Goal: Communication & Community: Answer question/provide support

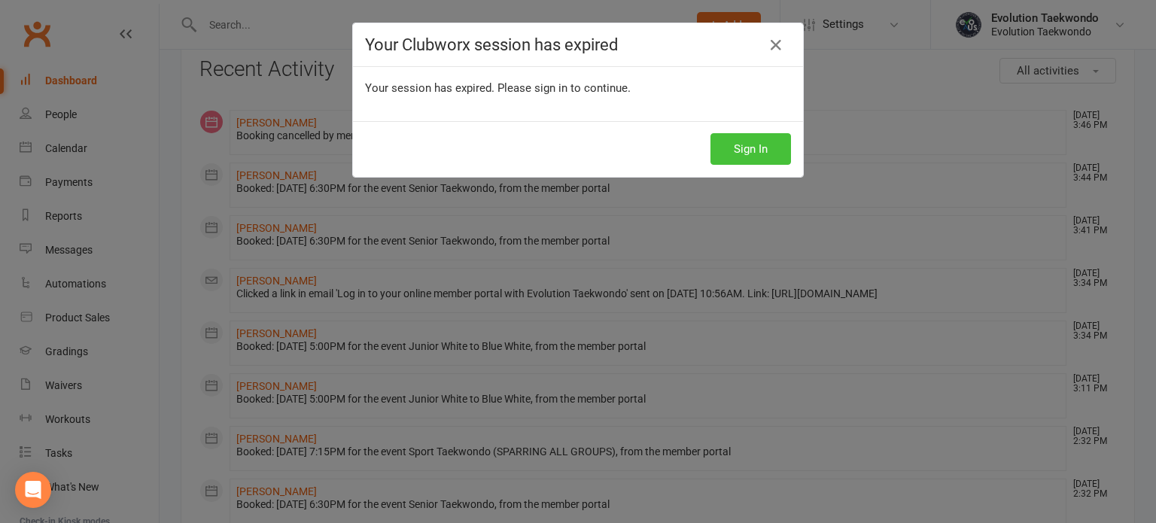
click at [749, 153] on button "Sign In" at bounding box center [750, 149] width 80 height 32
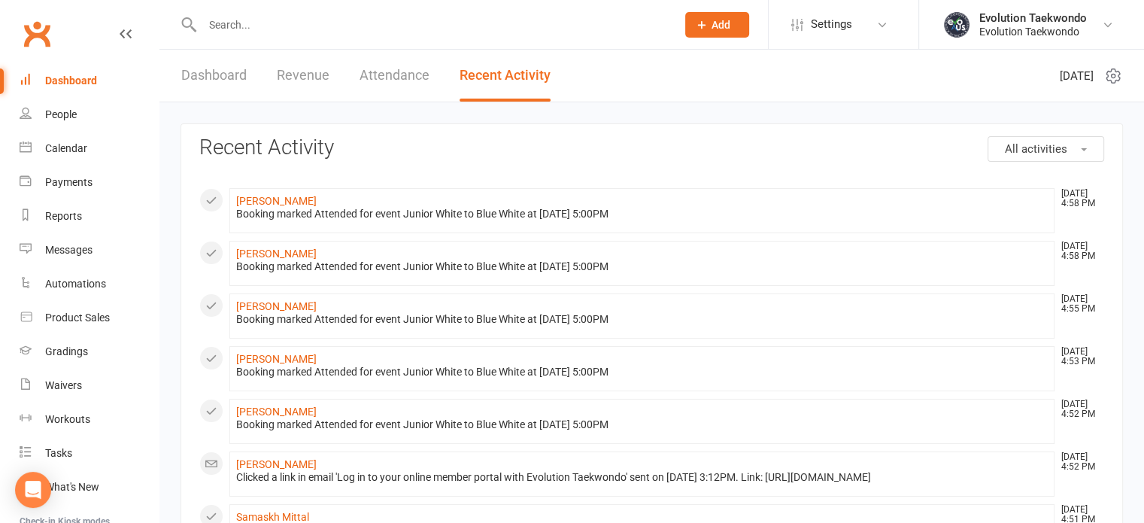
click at [208, 74] on link "Dashboard" at bounding box center [213, 76] width 65 height 52
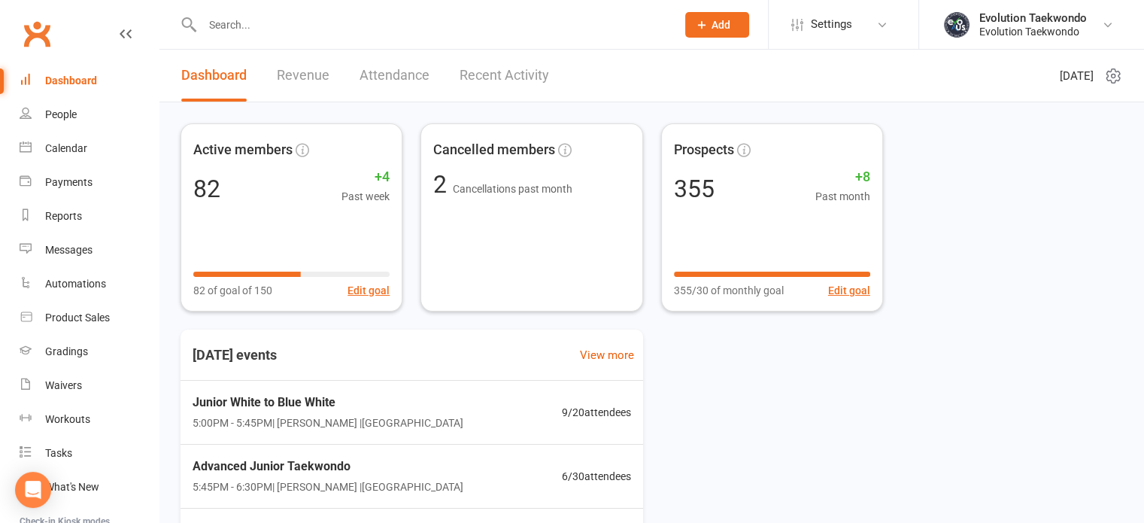
click at [262, 27] on input "text" at bounding box center [432, 24] width 468 height 21
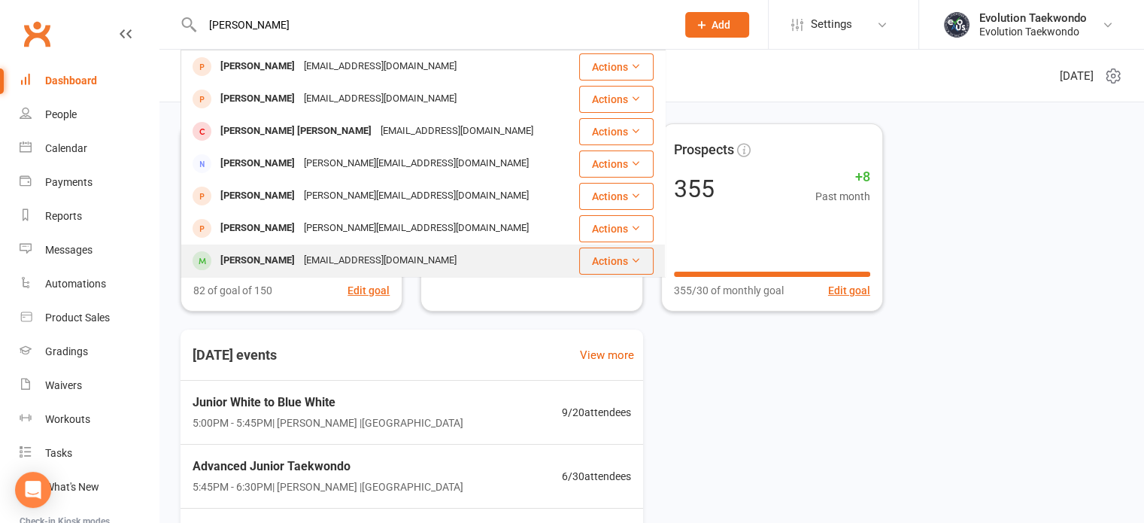
type input "[PERSON_NAME]"
click at [272, 264] on div "[PERSON_NAME]" at bounding box center [258, 261] width 84 height 22
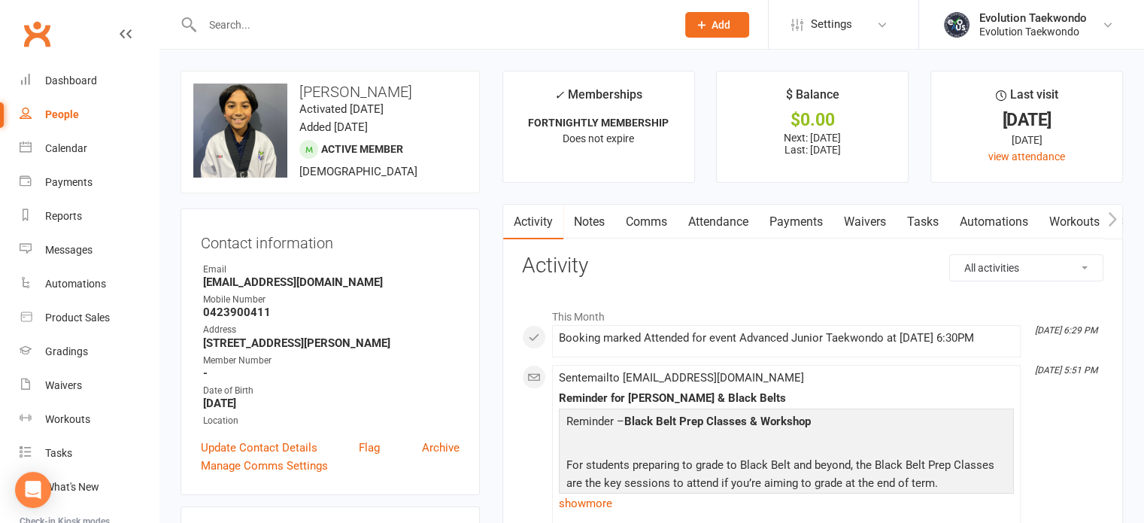
click at [645, 214] on link "Comms" at bounding box center [646, 222] width 62 height 35
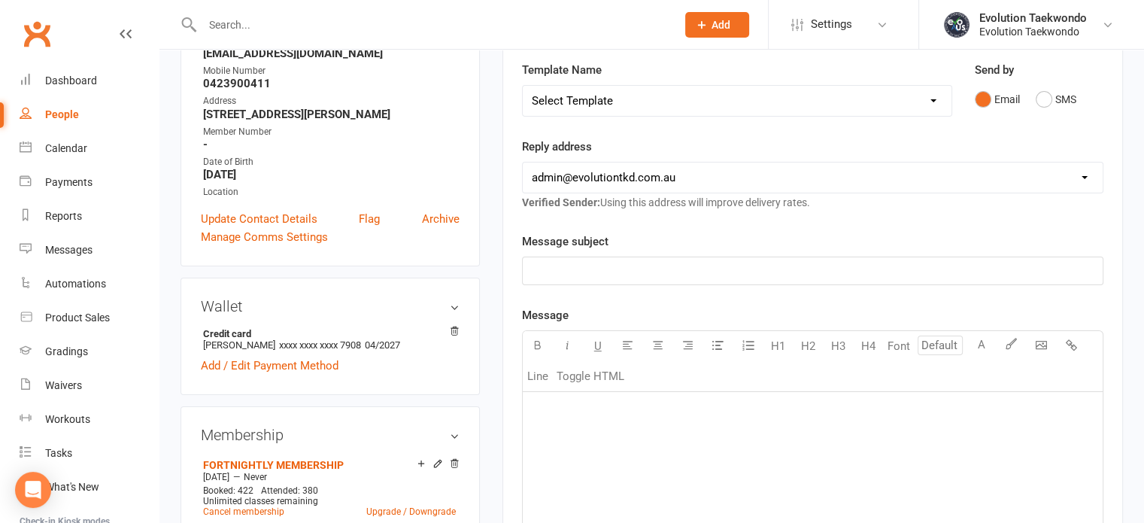
scroll to position [235, 0]
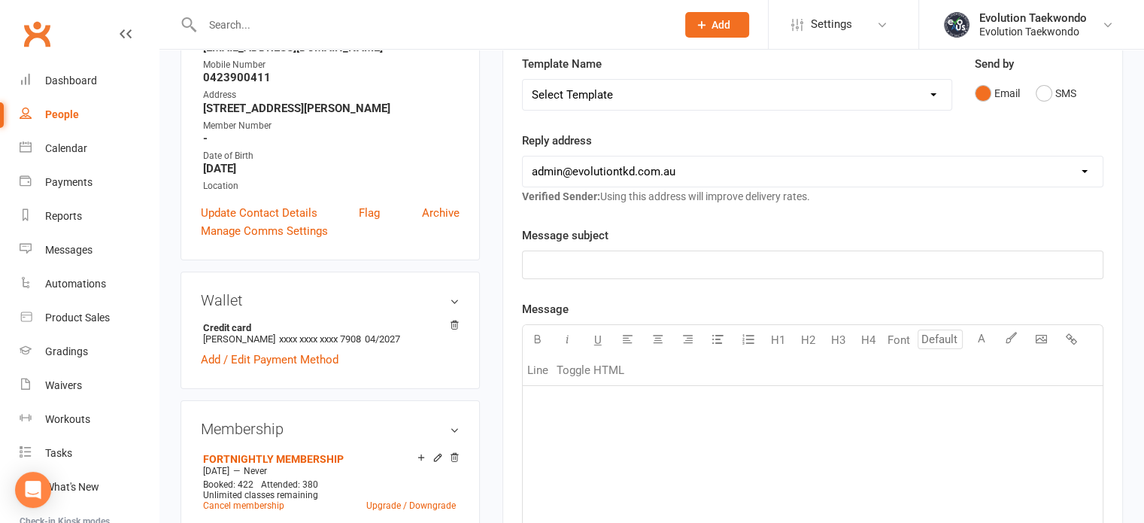
click at [565, 399] on p "﻿" at bounding box center [813, 405] width 562 height 18
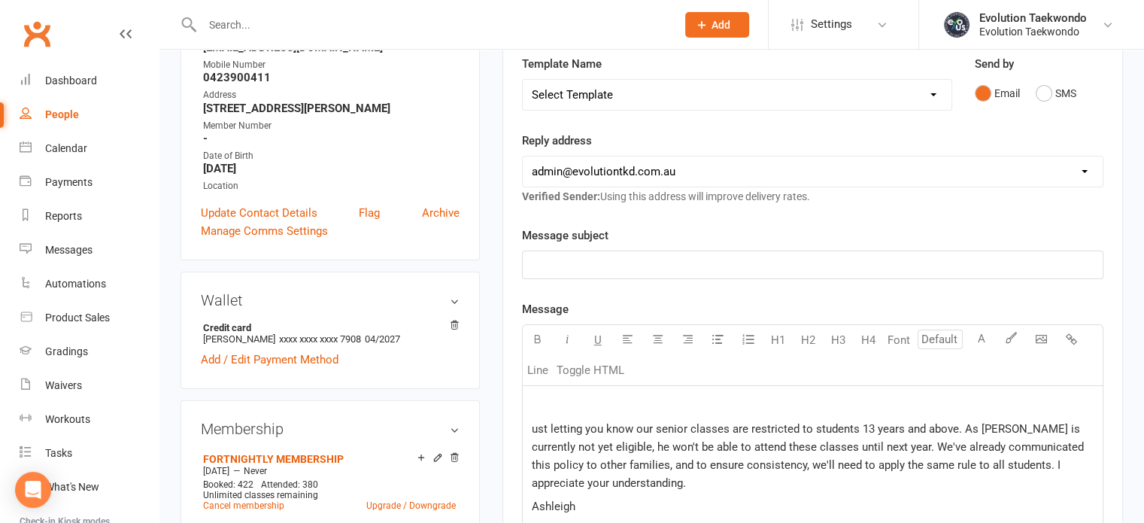
scroll to position [698, 0]
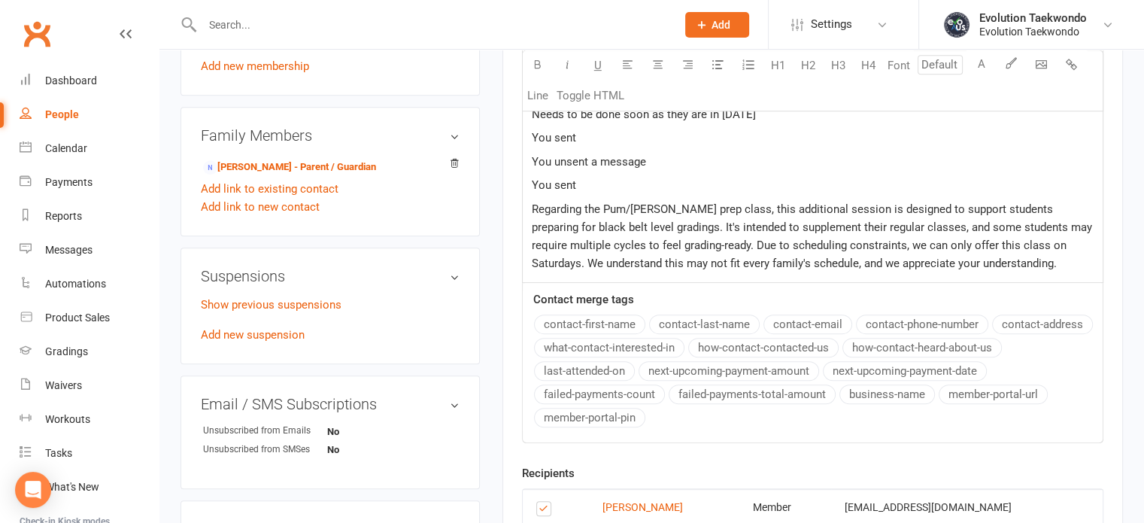
click at [587, 184] on p "You sent" at bounding box center [813, 185] width 562 height 18
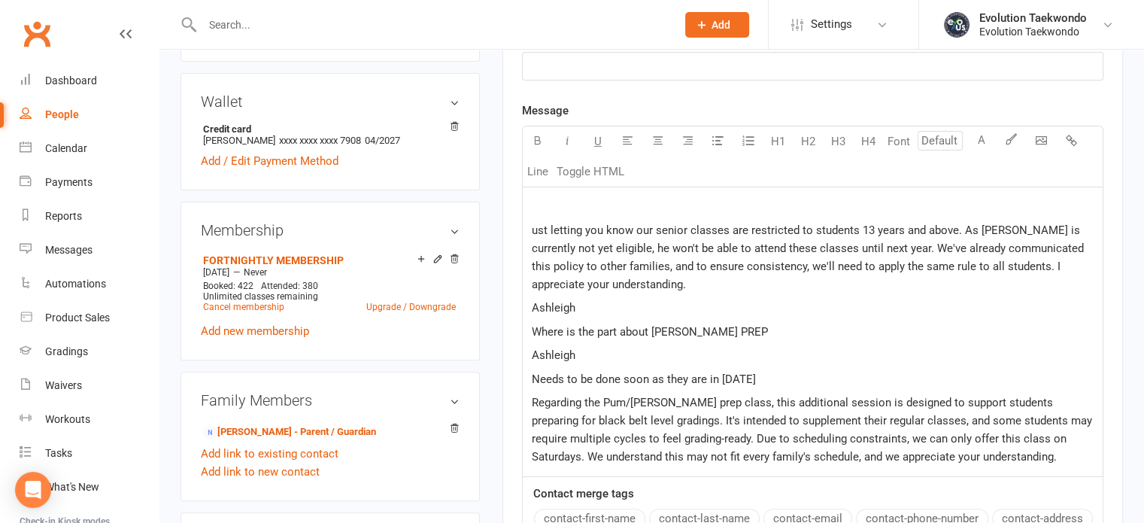
scroll to position [432, 0]
click at [584, 360] on p "Ashleigh" at bounding box center [813, 357] width 562 height 18
click at [758, 373] on p "Needs to be done soon as they are in [DATE]" at bounding box center [813, 381] width 562 height 18
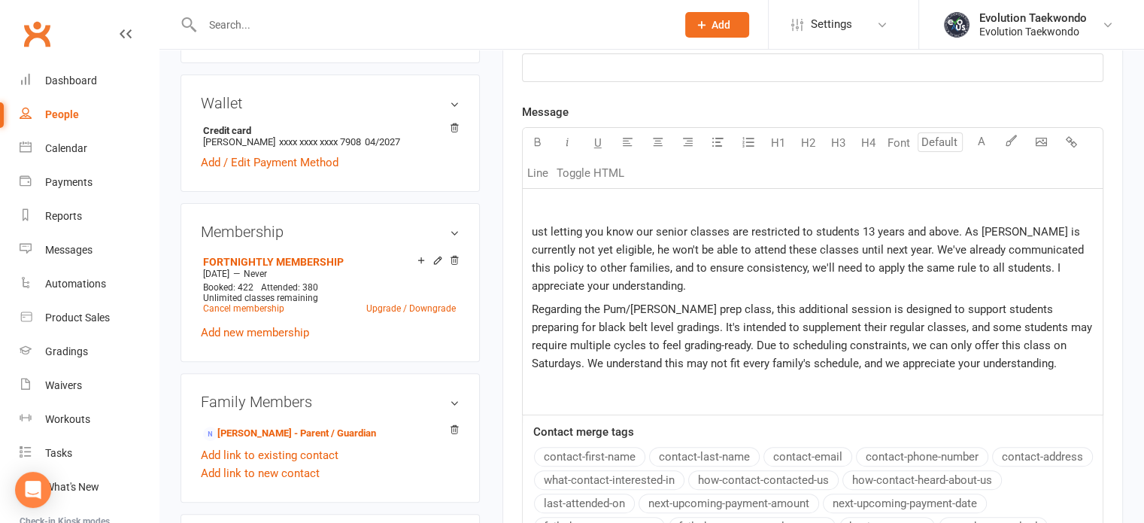
click at [530, 228] on div "﻿ ust letting you know our senior classes are restricted to students 13 years a…" at bounding box center [813, 302] width 580 height 226
click at [542, 203] on p "﻿" at bounding box center [813, 208] width 562 height 18
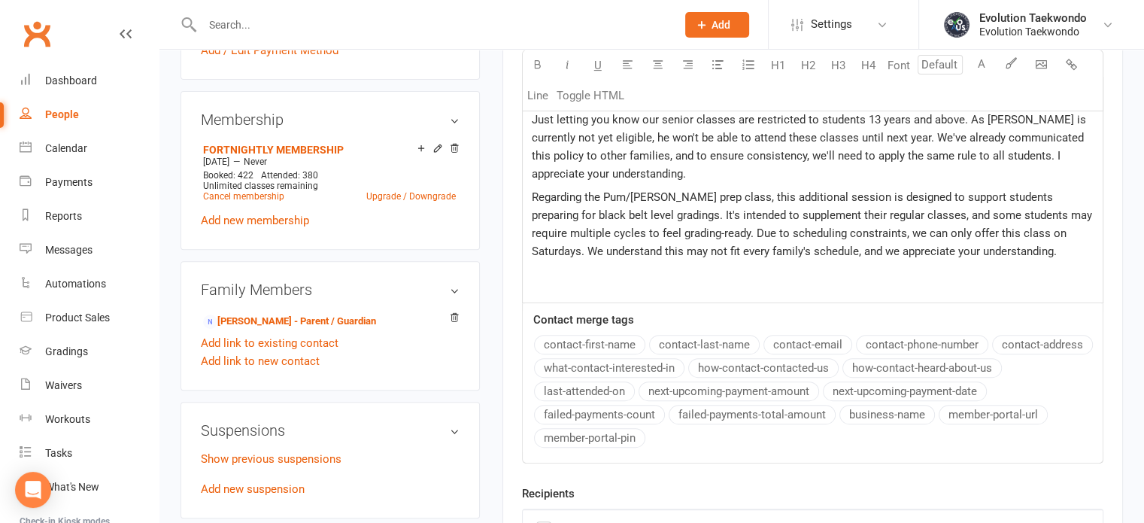
scroll to position [548, 0]
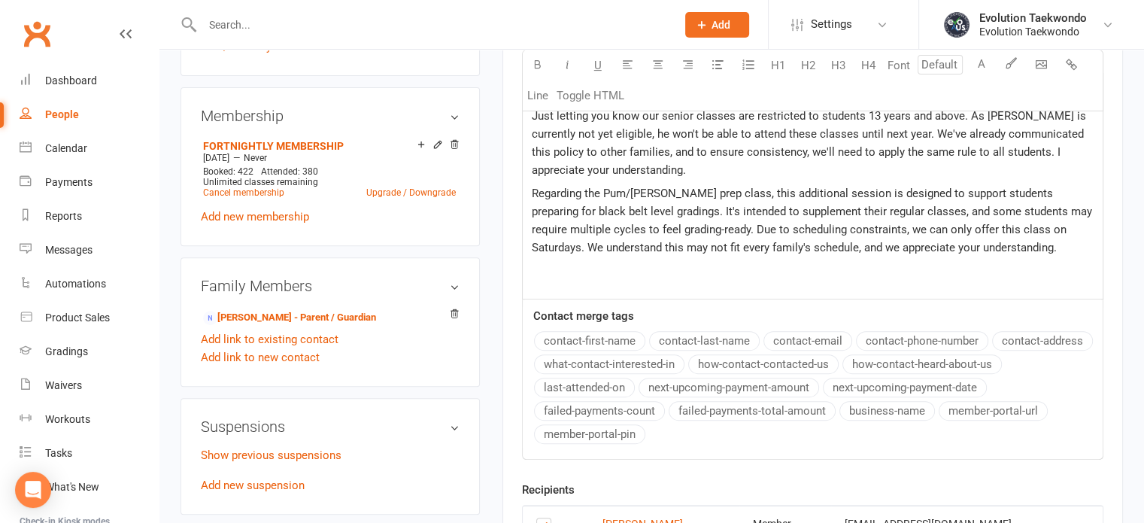
click at [986, 147] on span "Just letting you know our senior classes are restricted to students 13 years an…" at bounding box center [810, 143] width 557 height 68
click at [992, 247] on p "Regarding the Pum/[PERSON_NAME] prep class, this additional session is designed…" at bounding box center [813, 220] width 562 height 72
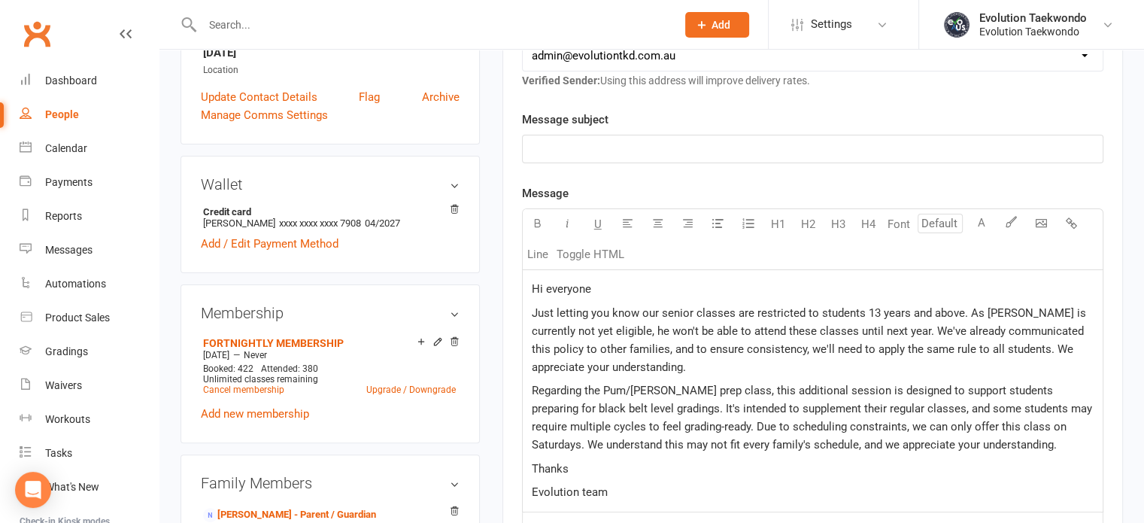
scroll to position [349, 0]
click at [657, 150] on p "﻿" at bounding box center [813, 150] width 562 height 18
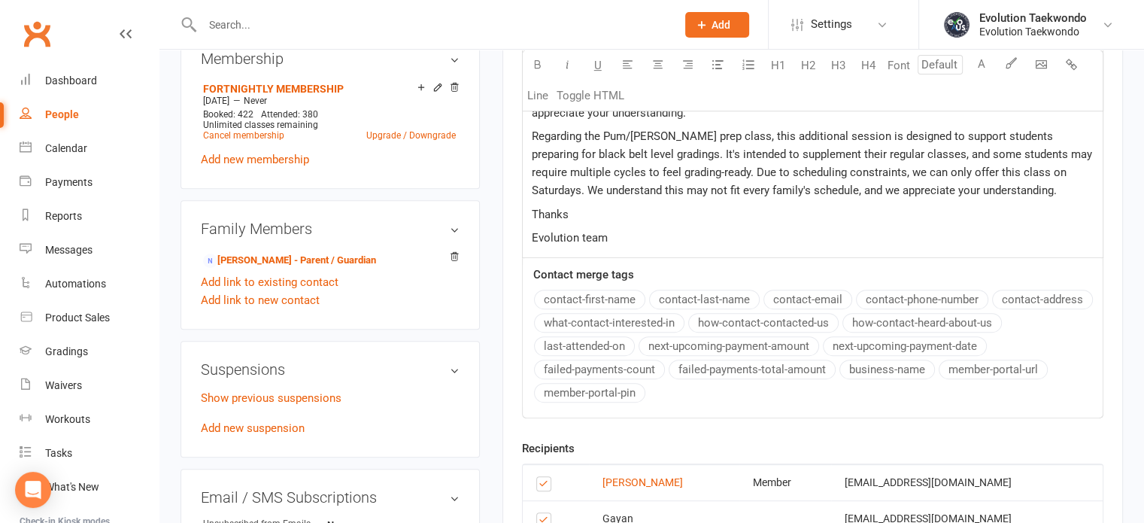
scroll to position [605, 0]
click at [992, 189] on p "Regarding the Pum/[PERSON_NAME] prep class, this additional session is designed…" at bounding box center [813, 163] width 562 height 72
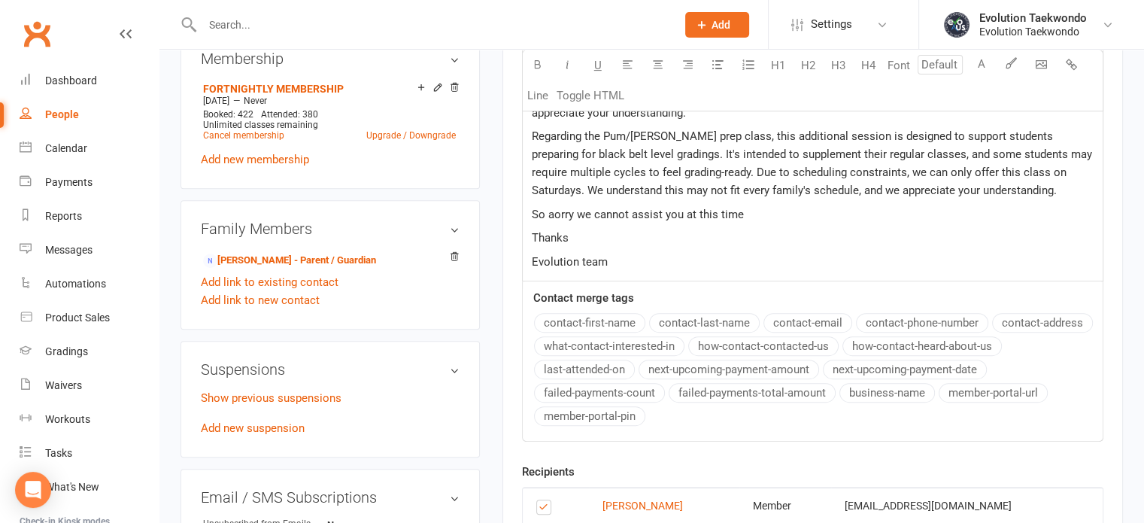
click at [553, 212] on span "So aorry we cannot assist you at this time" at bounding box center [638, 215] width 212 height 14
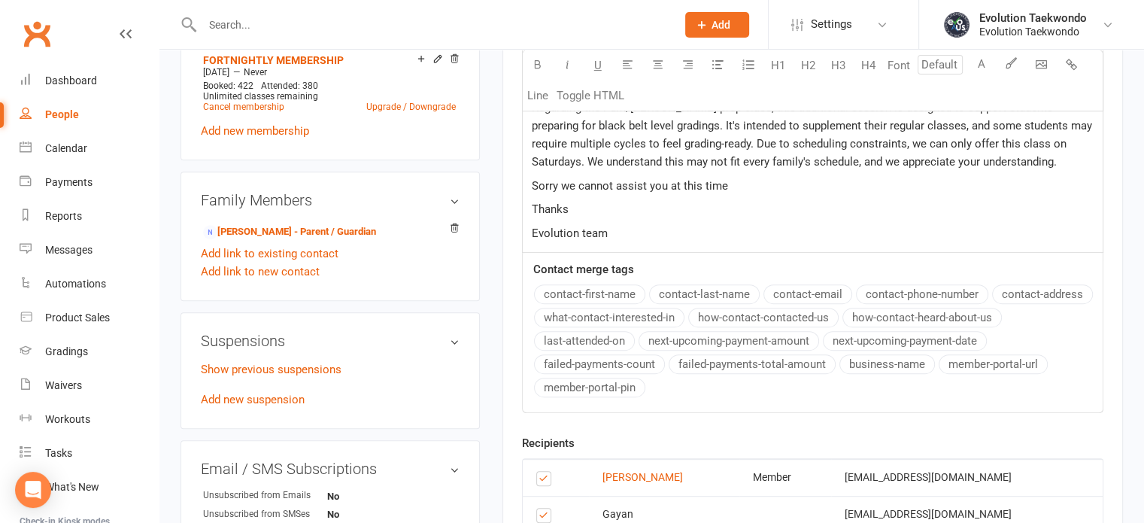
scroll to position [621, 0]
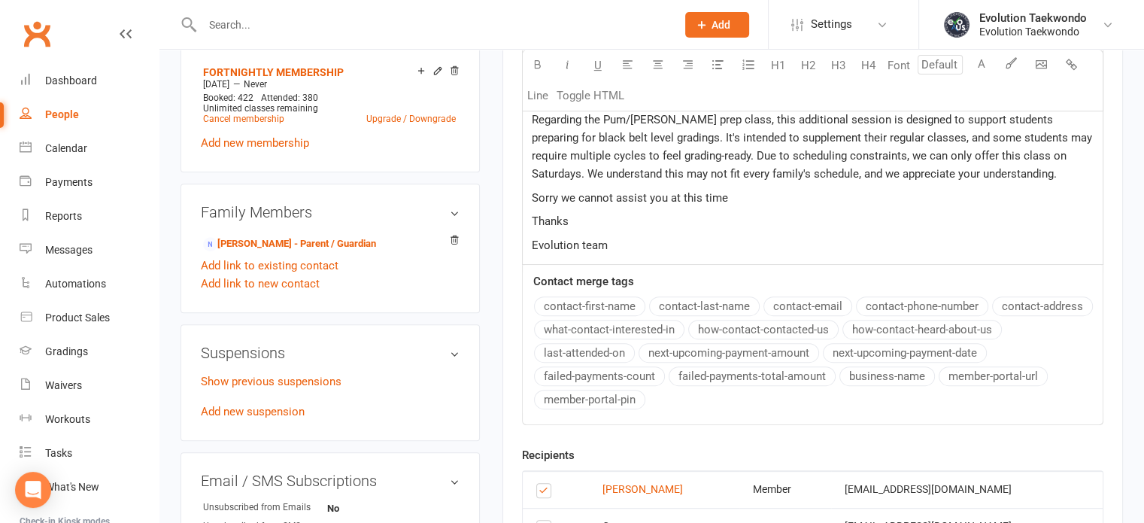
click at [726, 192] on p "Sorry we cannot assist you at this time" at bounding box center [813, 198] width 562 height 18
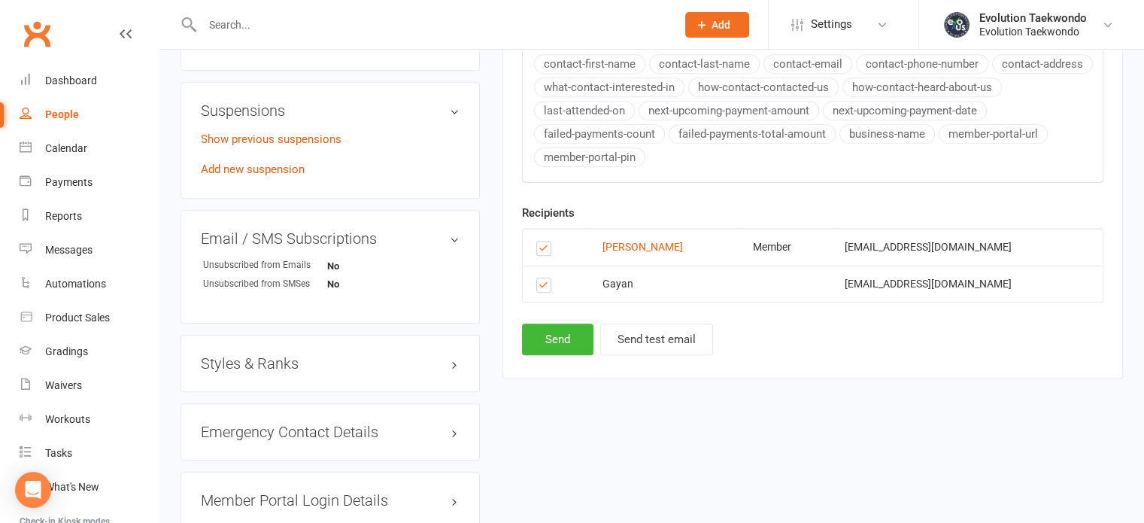
scroll to position [868, 0]
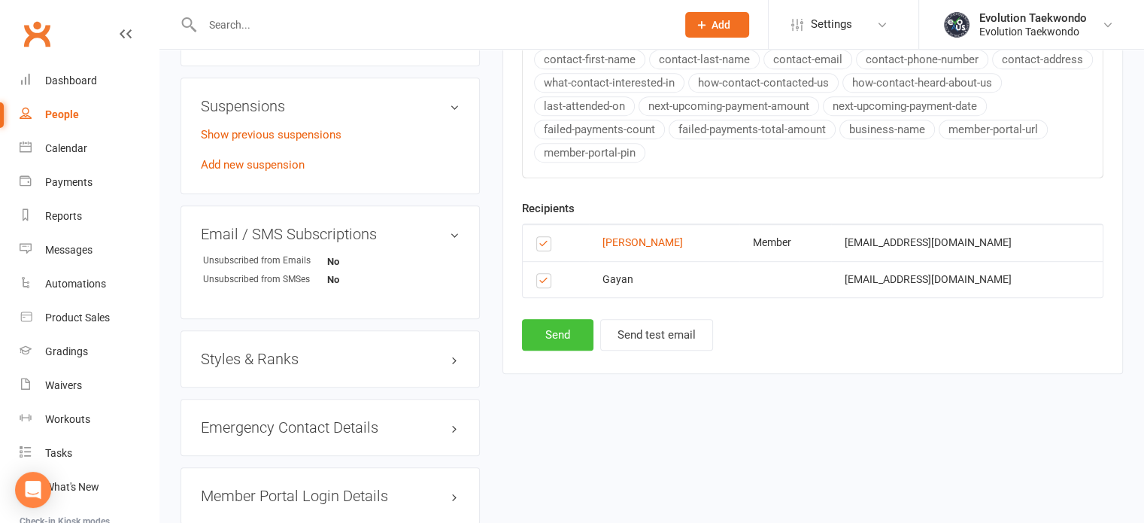
click at [560, 332] on button "Send" at bounding box center [557, 335] width 71 height 32
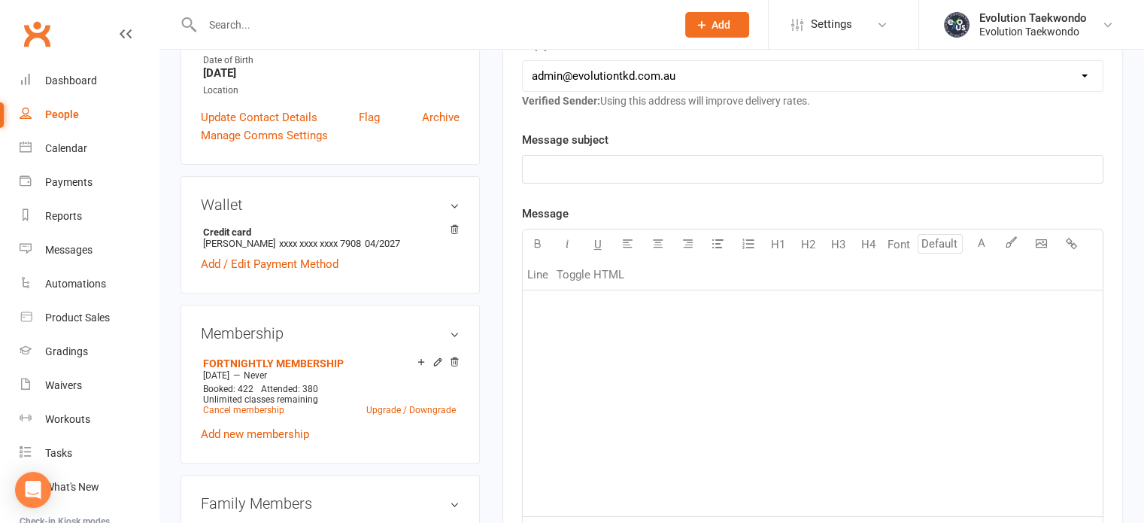
scroll to position [0, 0]
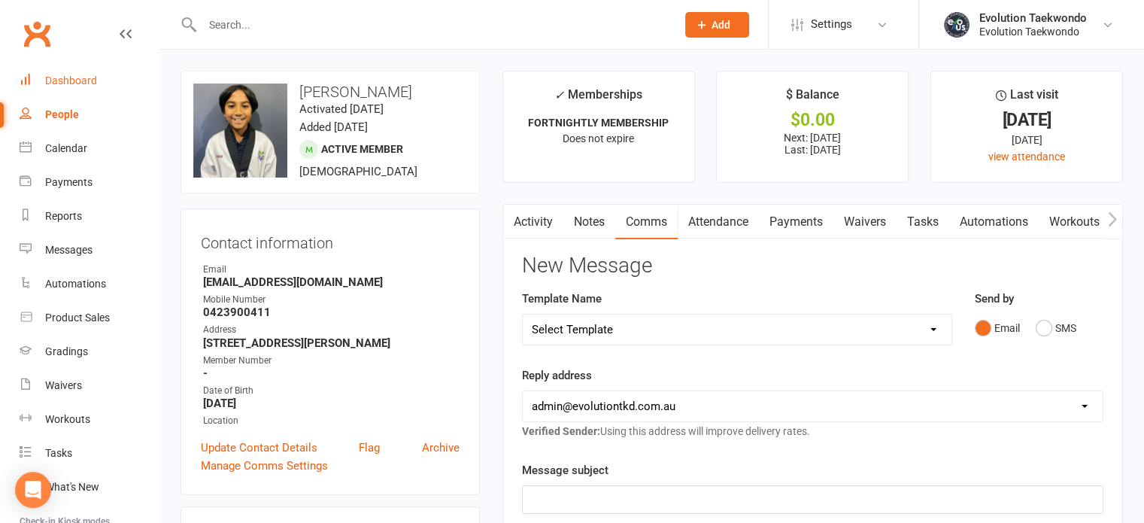
click at [74, 80] on div "Dashboard" at bounding box center [71, 80] width 52 height 12
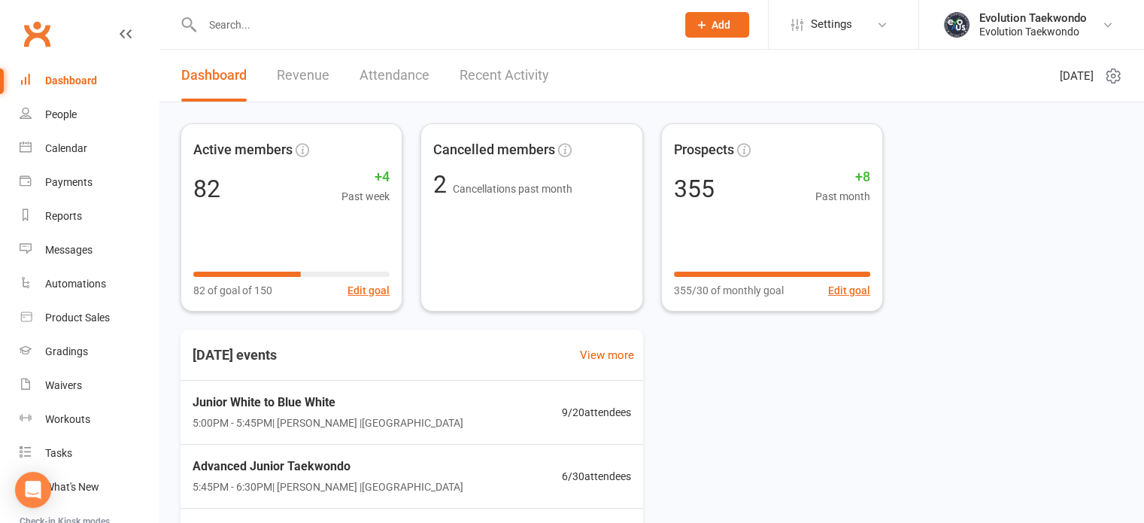
click at [494, 71] on link "Recent Activity" at bounding box center [505, 76] width 90 height 52
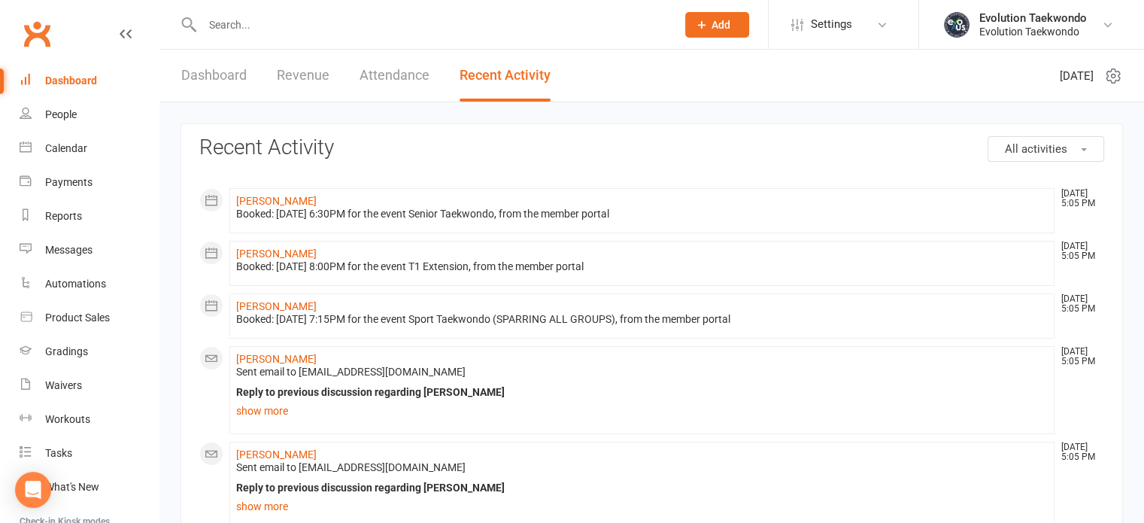
click at [290, 31] on input "text" at bounding box center [432, 24] width 468 height 21
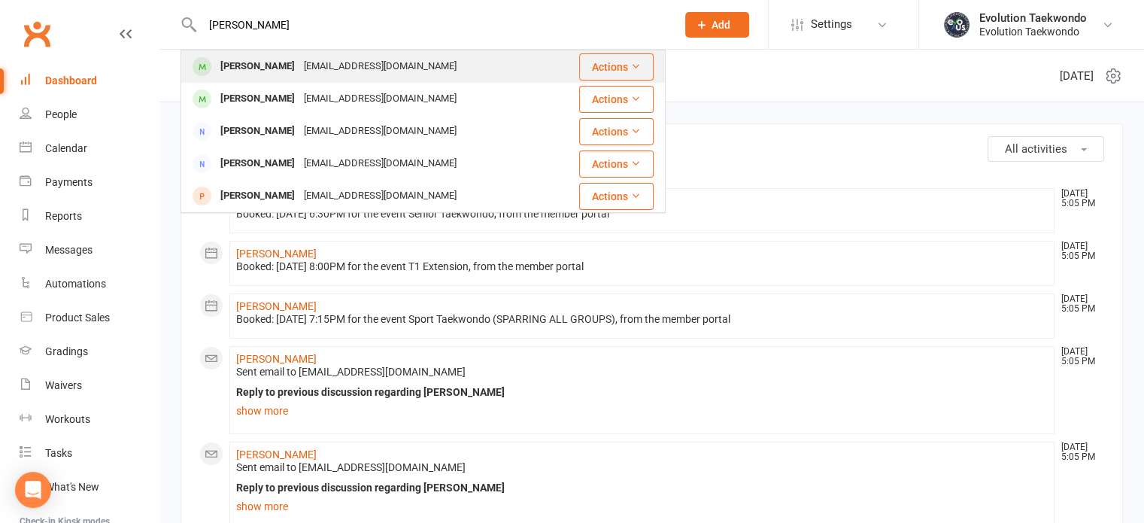
type input "[PERSON_NAME]"
click at [284, 67] on div "[PERSON_NAME]" at bounding box center [258, 67] width 84 height 22
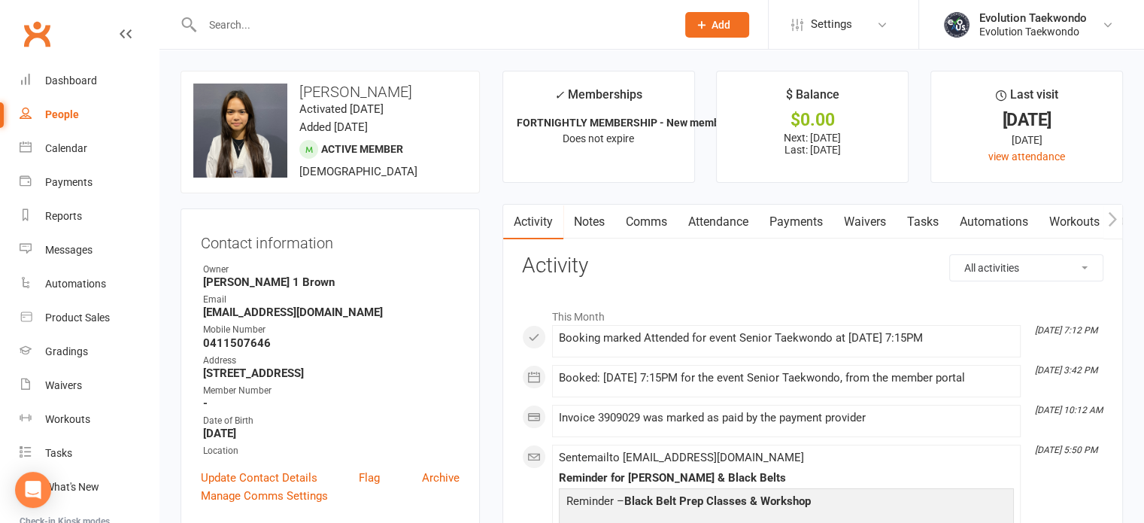
click at [651, 219] on link "Comms" at bounding box center [646, 222] width 62 height 35
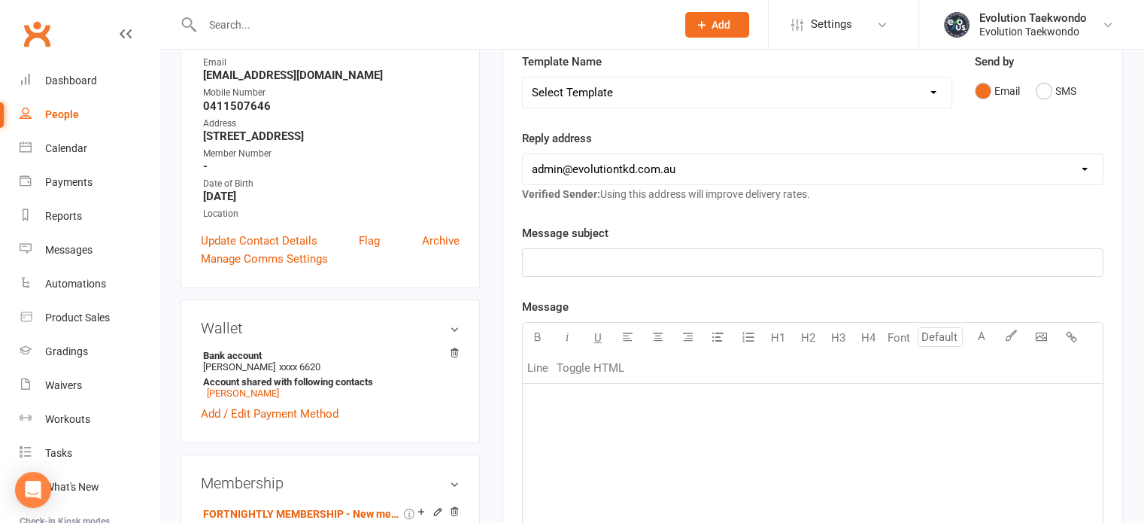
scroll to position [261, 0]
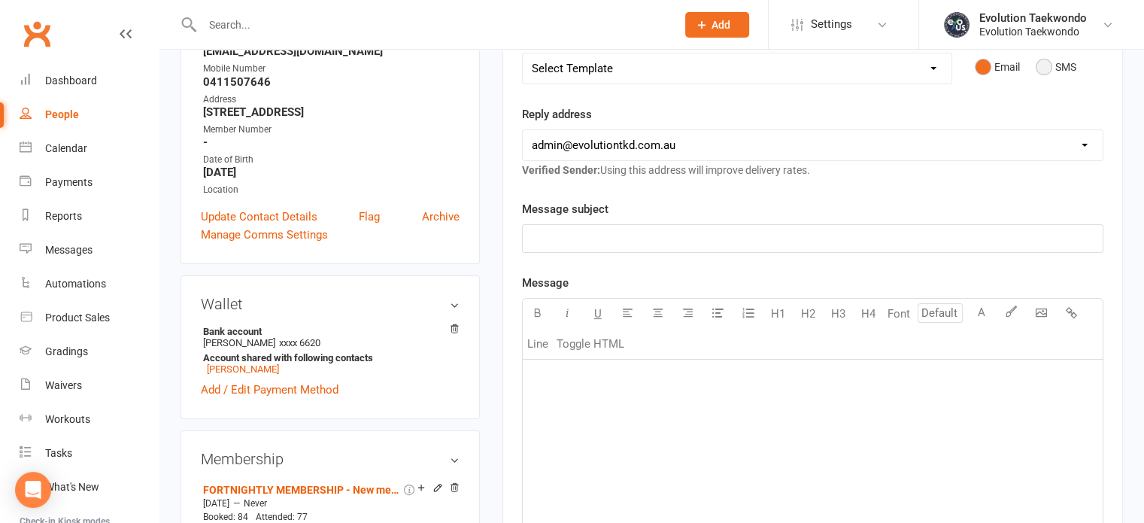
click at [1046, 70] on button "SMS" at bounding box center [1056, 67] width 41 height 29
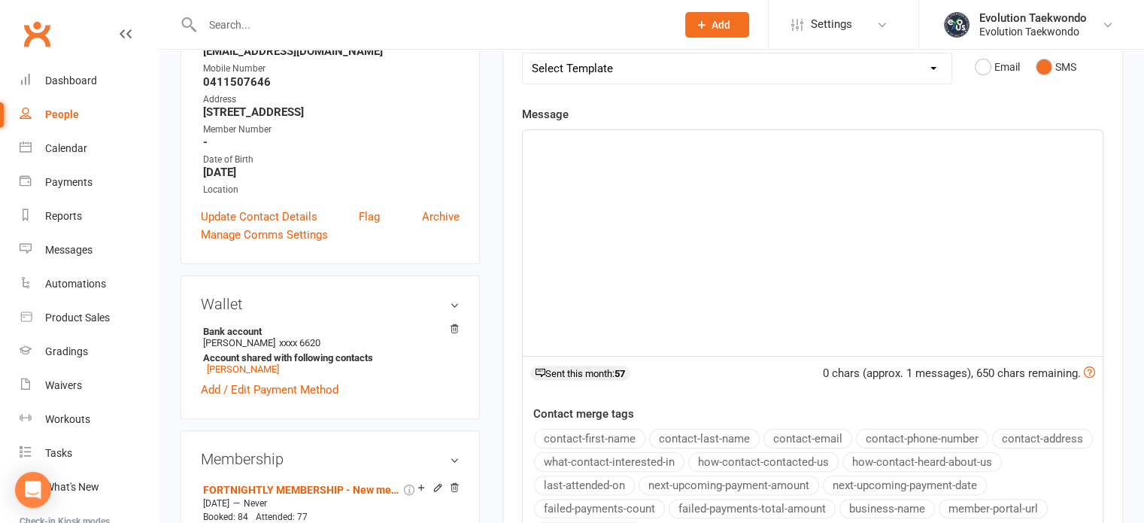
click at [587, 150] on p "﻿" at bounding box center [813, 144] width 562 height 18
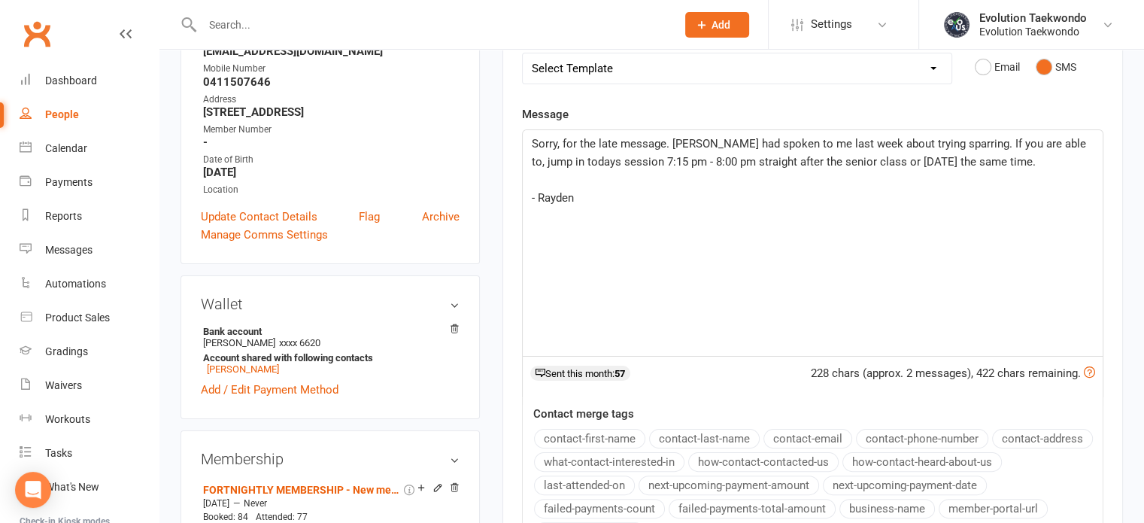
click at [532, 198] on span "- Rayden" at bounding box center [553, 198] width 42 height 14
click at [1089, 155] on p "Sorry, for the late message. [PERSON_NAME] had spoken to me last week about try…" at bounding box center [813, 162] width 562 height 54
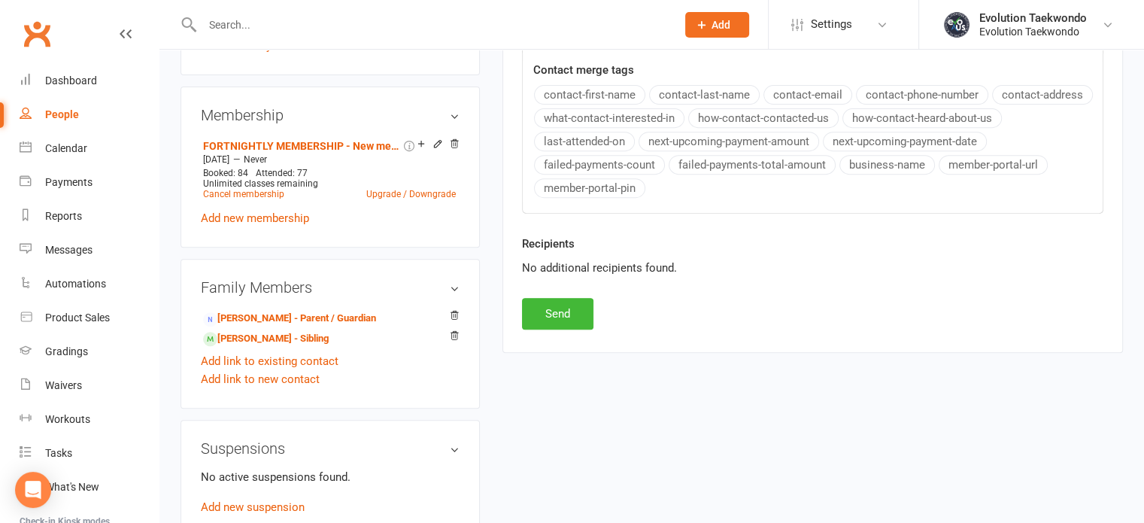
scroll to position [605, 0]
click at [574, 309] on button "Send" at bounding box center [557, 314] width 71 height 32
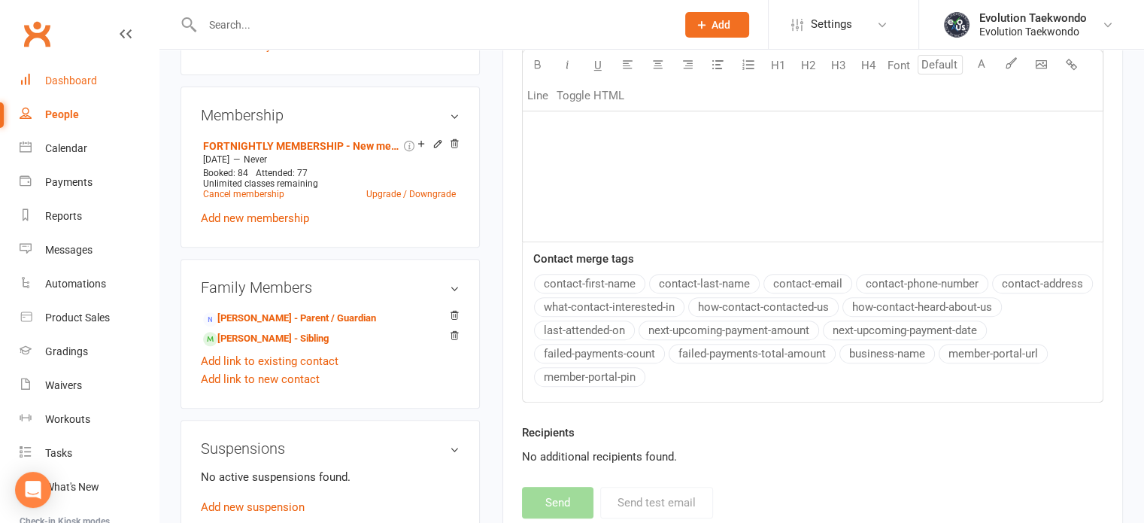
click at [84, 84] on div "Dashboard" at bounding box center [71, 80] width 52 height 12
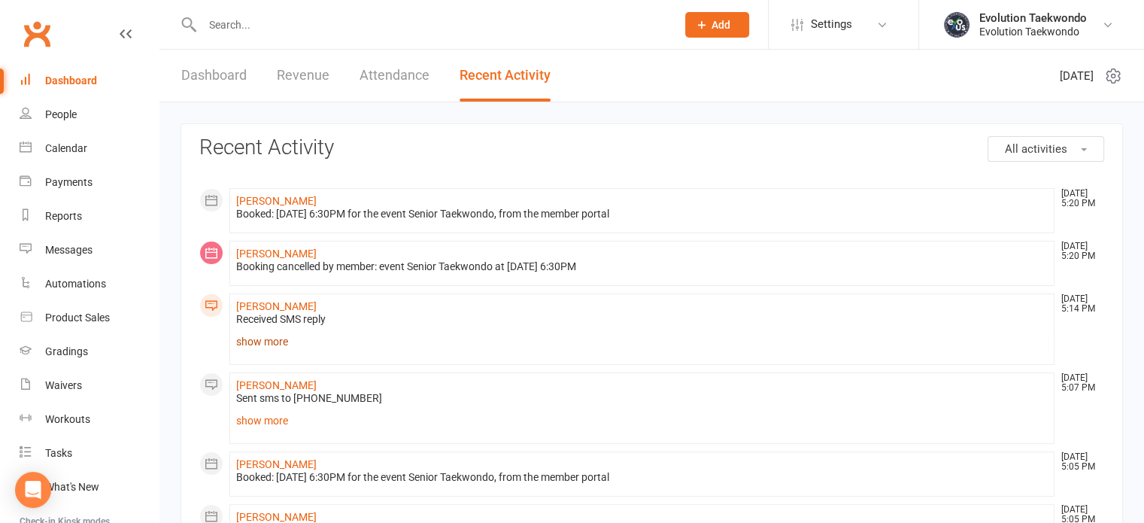
click at [265, 339] on link "show more" at bounding box center [642, 341] width 812 height 21
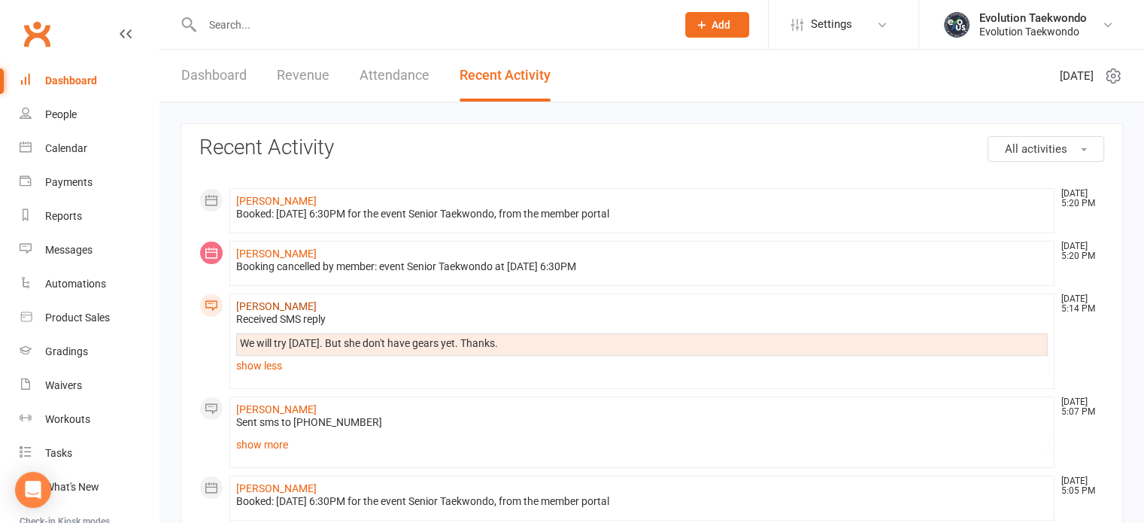
click at [284, 305] on link "[PERSON_NAME]" at bounding box center [276, 306] width 80 height 12
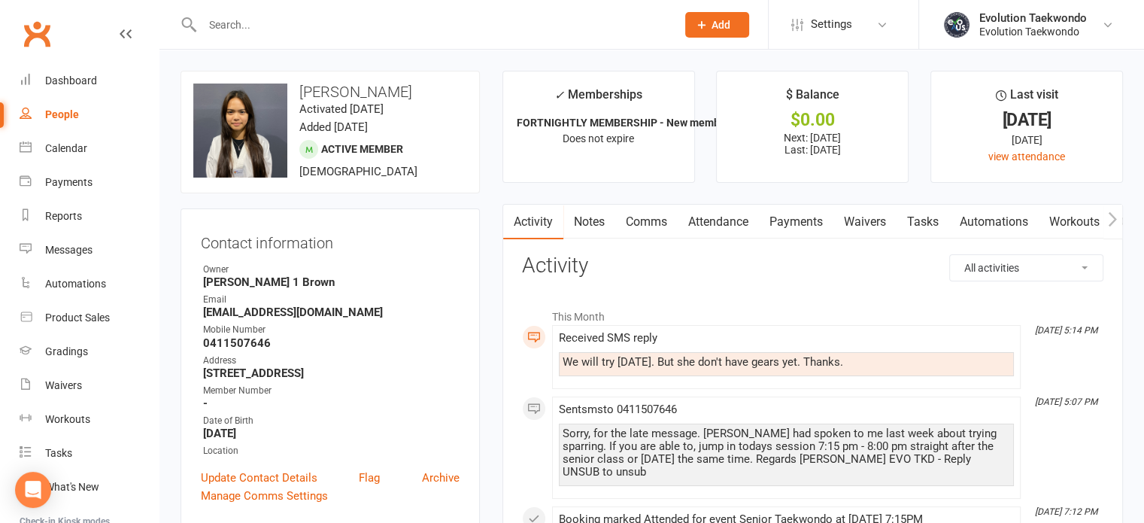
click at [653, 225] on link "Comms" at bounding box center [646, 222] width 62 height 35
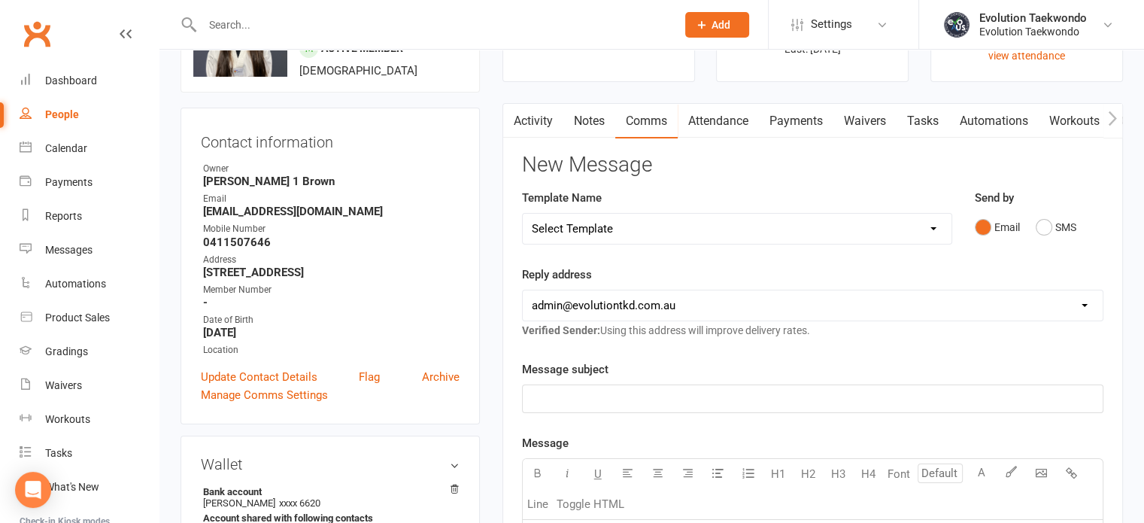
scroll to position [102, 0]
click at [1046, 226] on button "SMS" at bounding box center [1056, 225] width 41 height 29
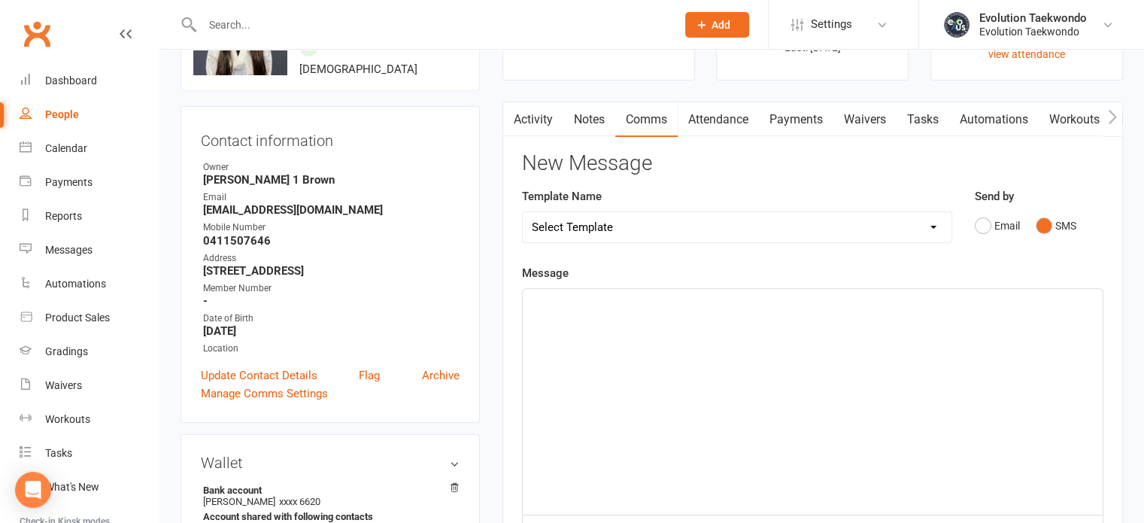
click at [541, 307] on p "﻿" at bounding box center [813, 302] width 562 height 18
click at [541, 307] on span "Thats great and dont worry about gear yet - try it first and see ;)" at bounding box center [689, 303] width 314 height 14
click at [855, 297] on p "Thats great and dont worry about gear yet - try it first and see ;)" at bounding box center [813, 302] width 562 height 18
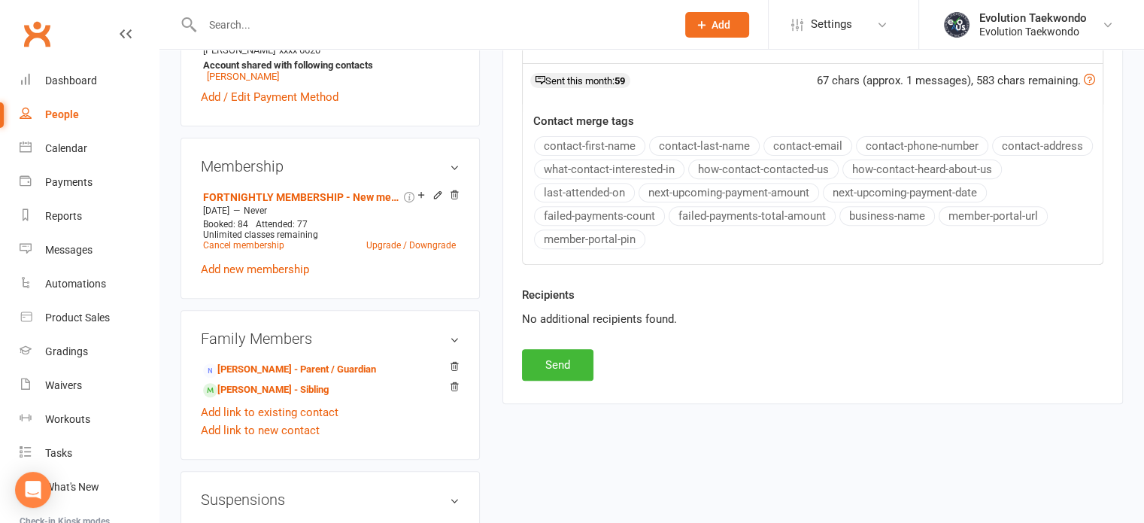
scroll to position [584, 0]
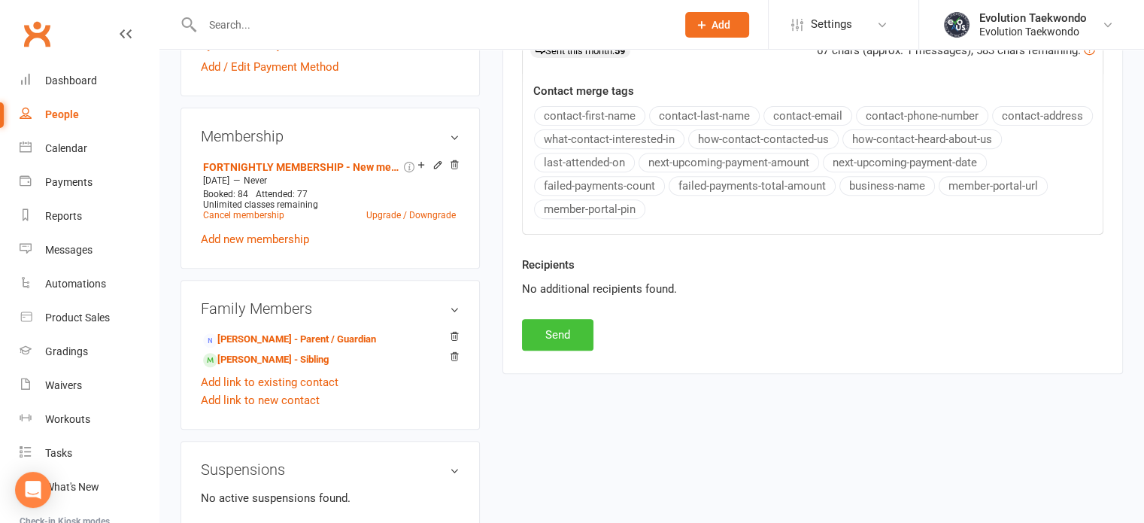
click at [572, 339] on button "Send" at bounding box center [557, 335] width 71 height 32
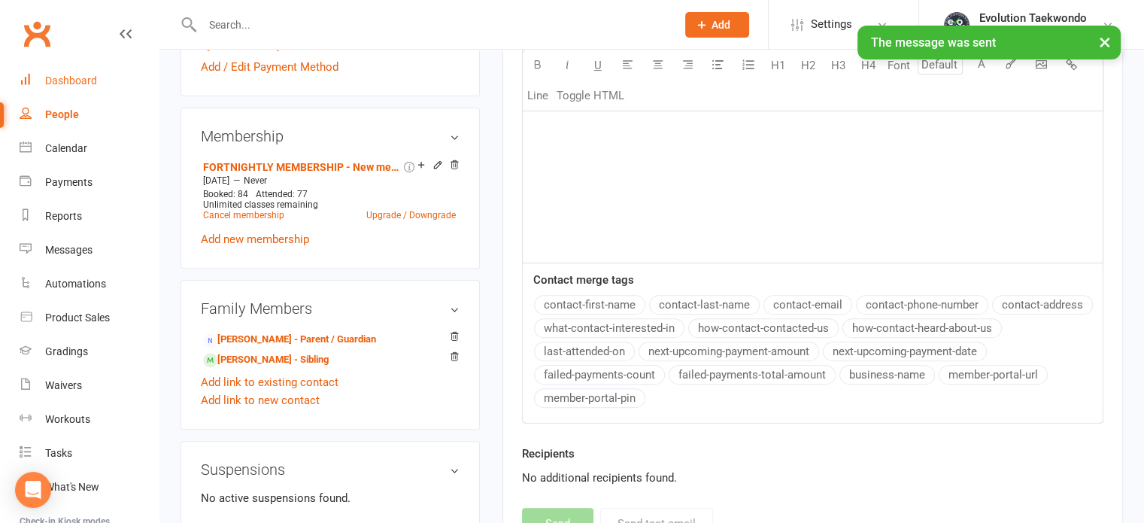
click at [82, 84] on div "Dashboard" at bounding box center [71, 80] width 52 height 12
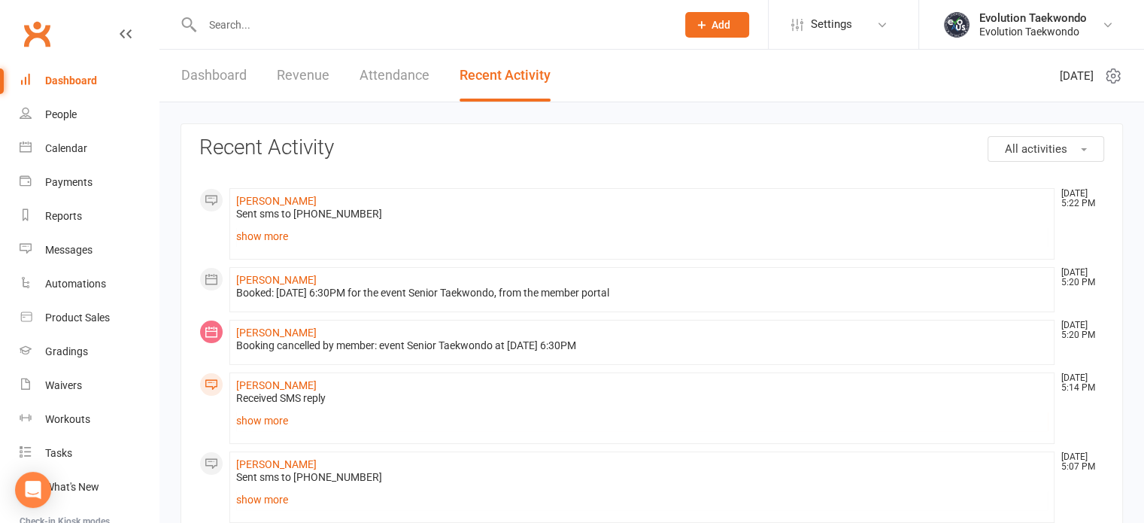
click at [251, 20] on input "text" at bounding box center [432, 24] width 468 height 21
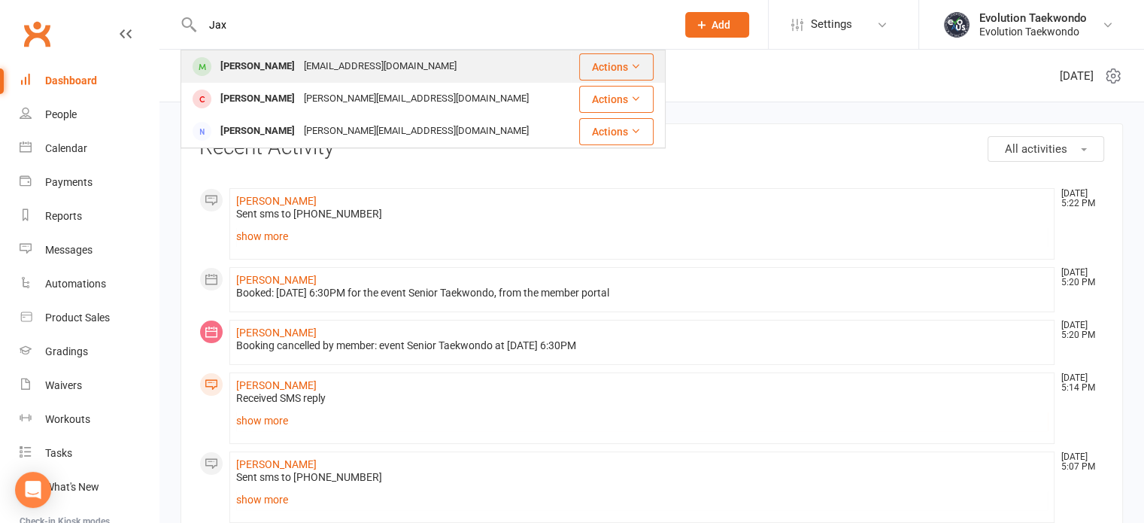
type input "Jax"
click at [270, 75] on div "[PERSON_NAME]" at bounding box center [258, 67] width 84 height 22
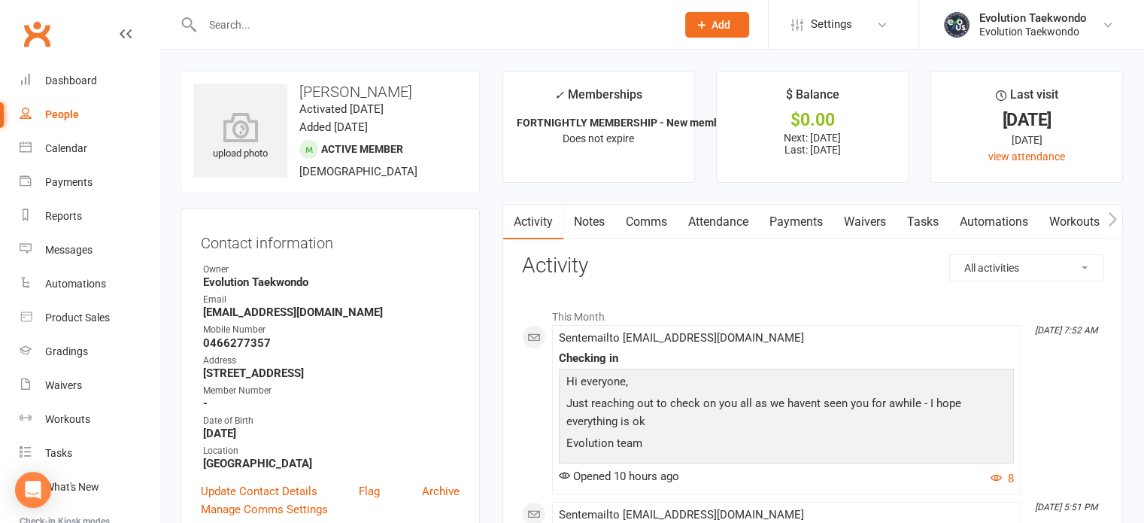
click at [797, 222] on link "Payments" at bounding box center [796, 222] width 74 height 35
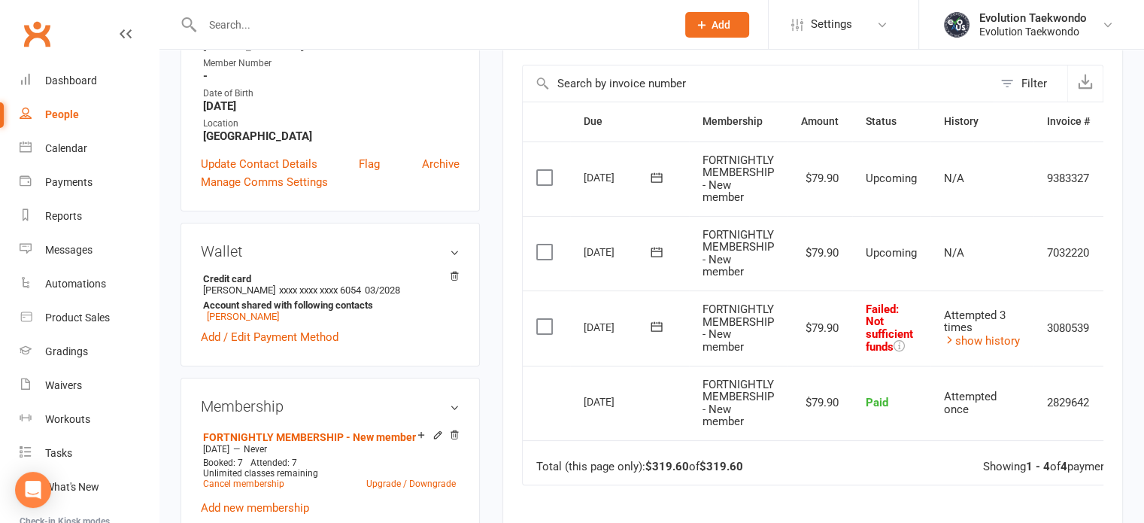
scroll to position [330, 0]
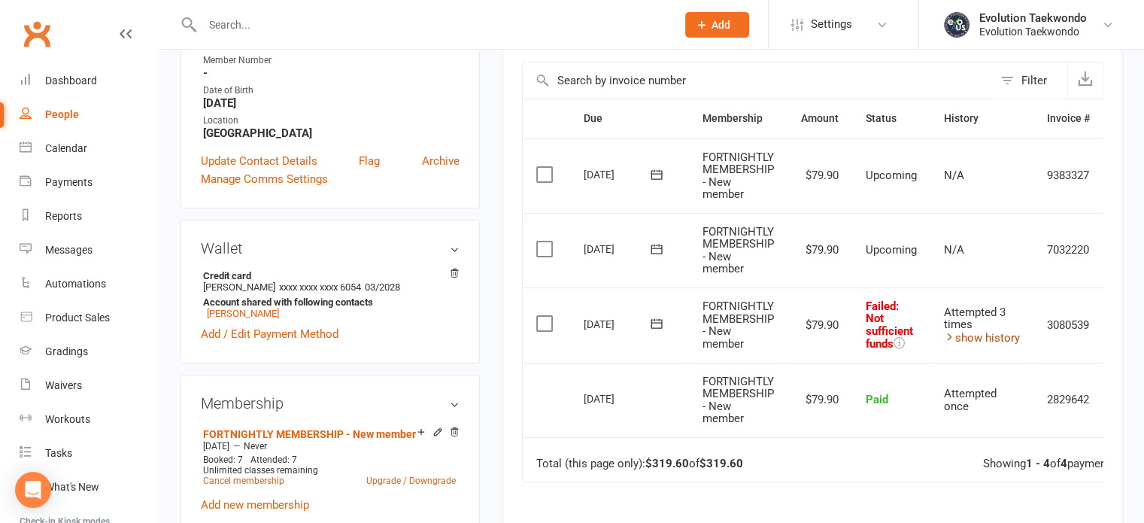
click at [981, 336] on link "show history" at bounding box center [982, 338] width 76 height 14
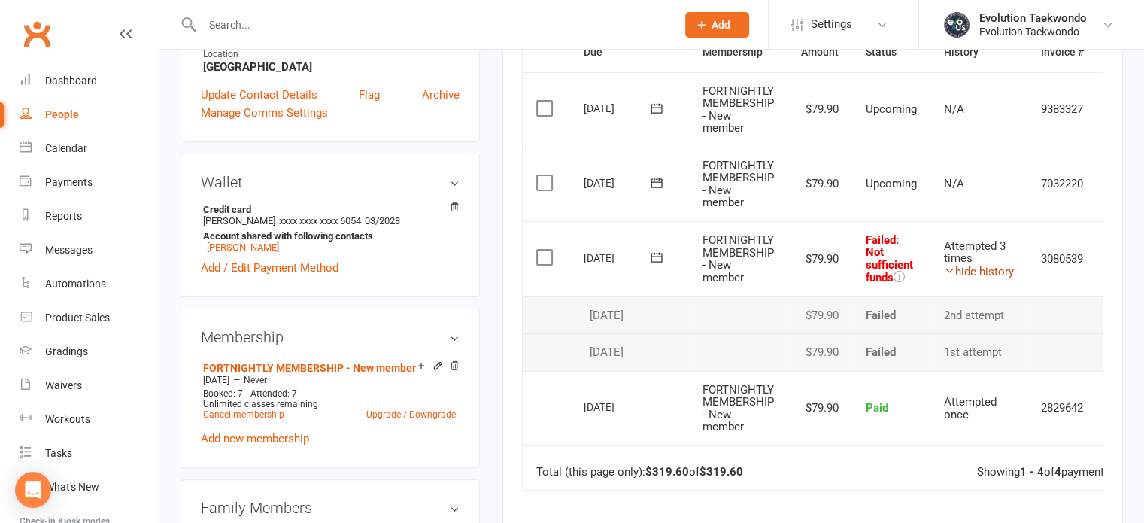
scroll to position [403, 0]
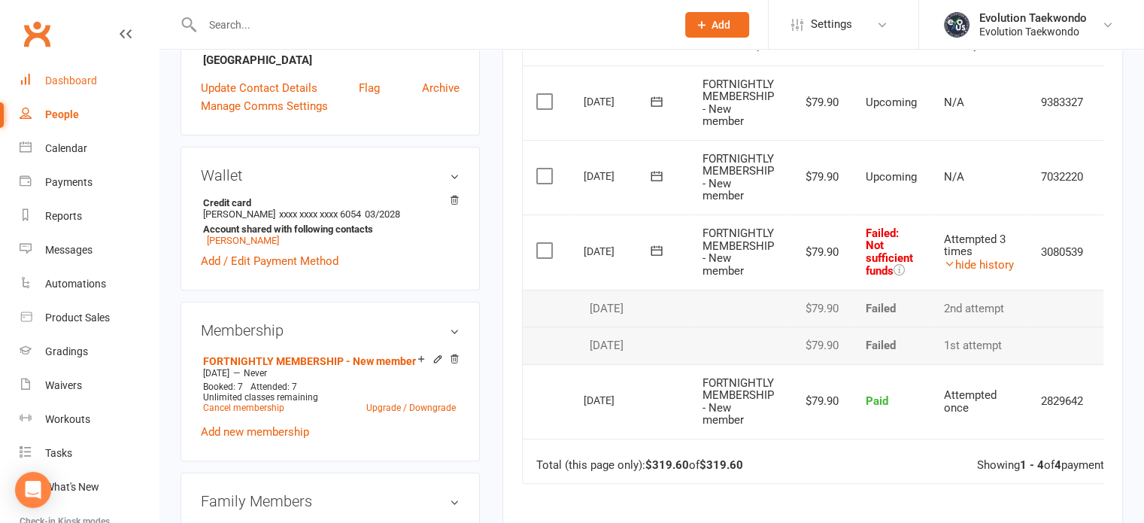
click at [87, 83] on div "Dashboard" at bounding box center [71, 80] width 52 height 12
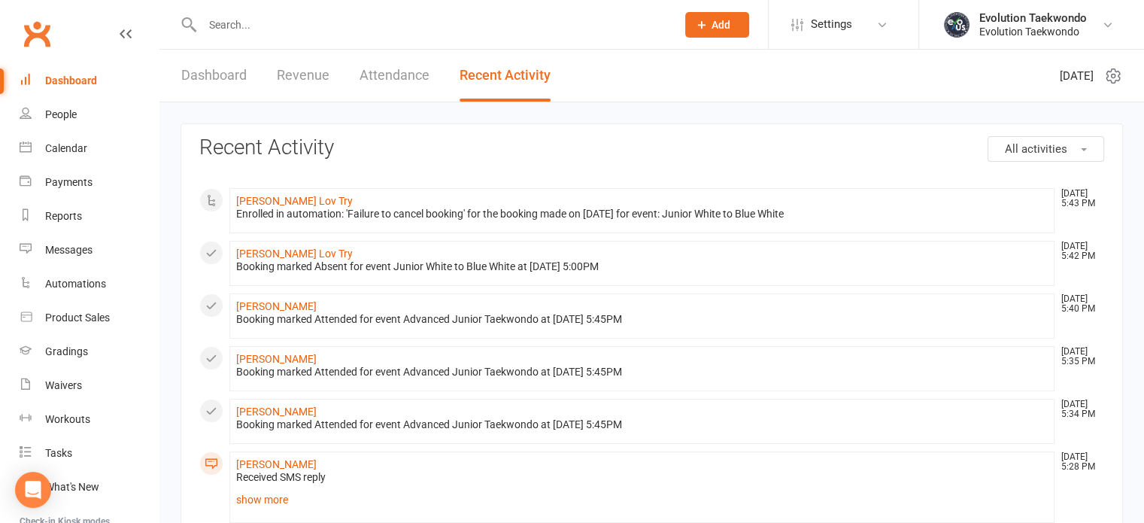
click at [224, 26] on input "text" at bounding box center [432, 24] width 468 height 21
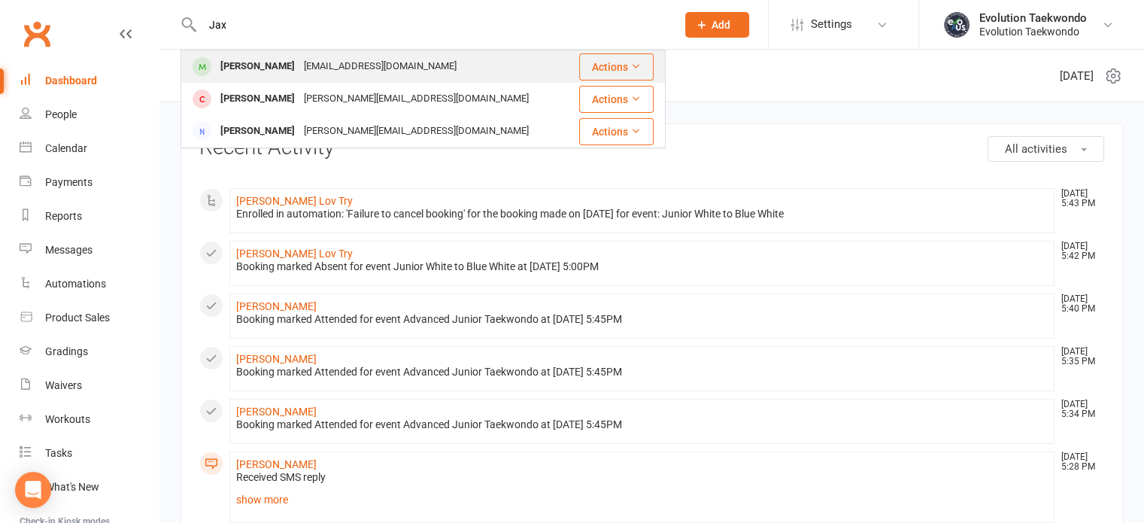
type input "Jax"
click at [314, 67] on div "[EMAIL_ADDRESS][DOMAIN_NAME]" at bounding box center [380, 67] width 162 height 22
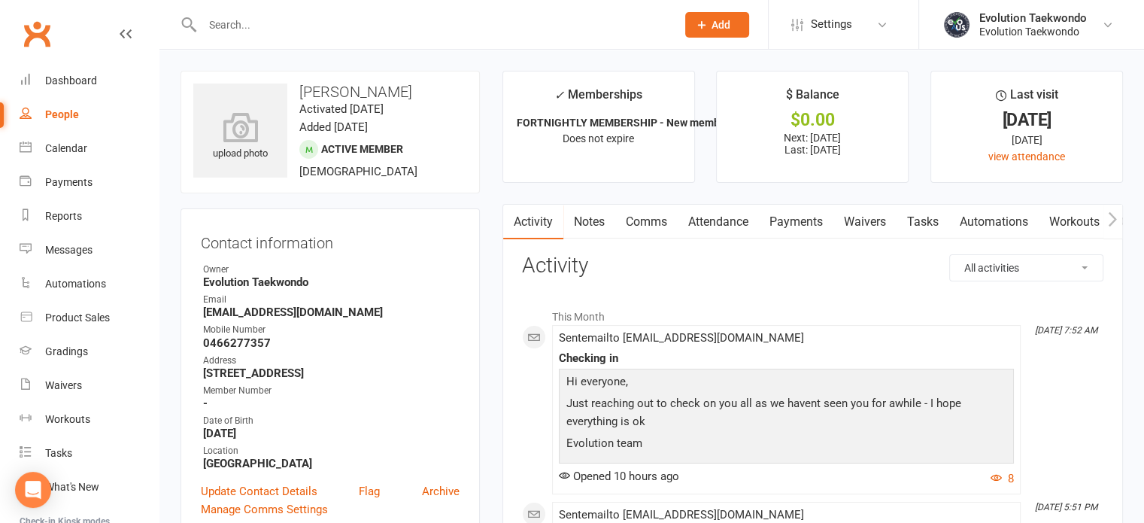
click at [652, 220] on link "Comms" at bounding box center [646, 222] width 62 height 35
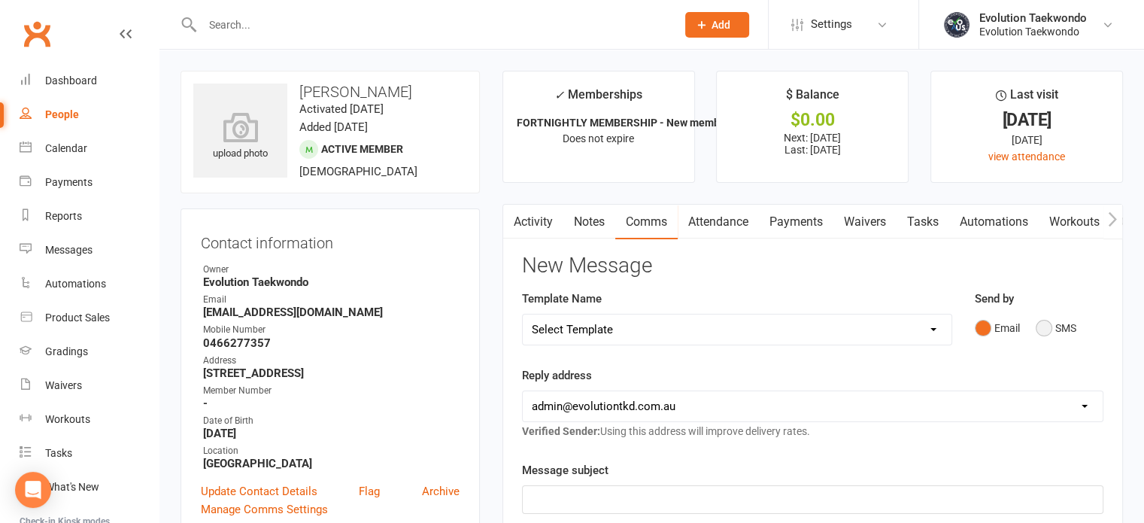
click at [1040, 324] on button "SMS" at bounding box center [1056, 328] width 41 height 29
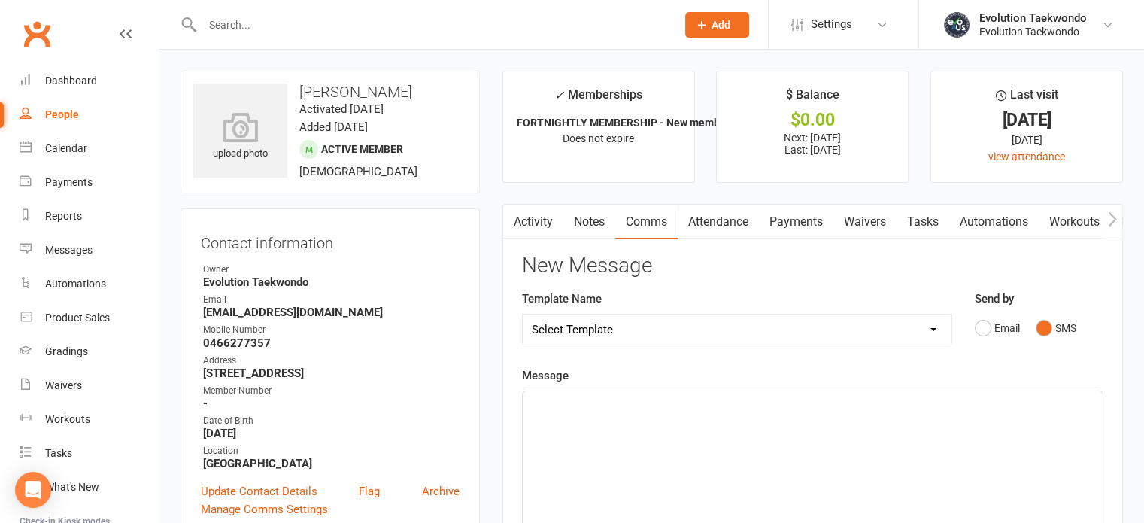
click at [726, 413] on div "﻿" at bounding box center [813, 504] width 580 height 226
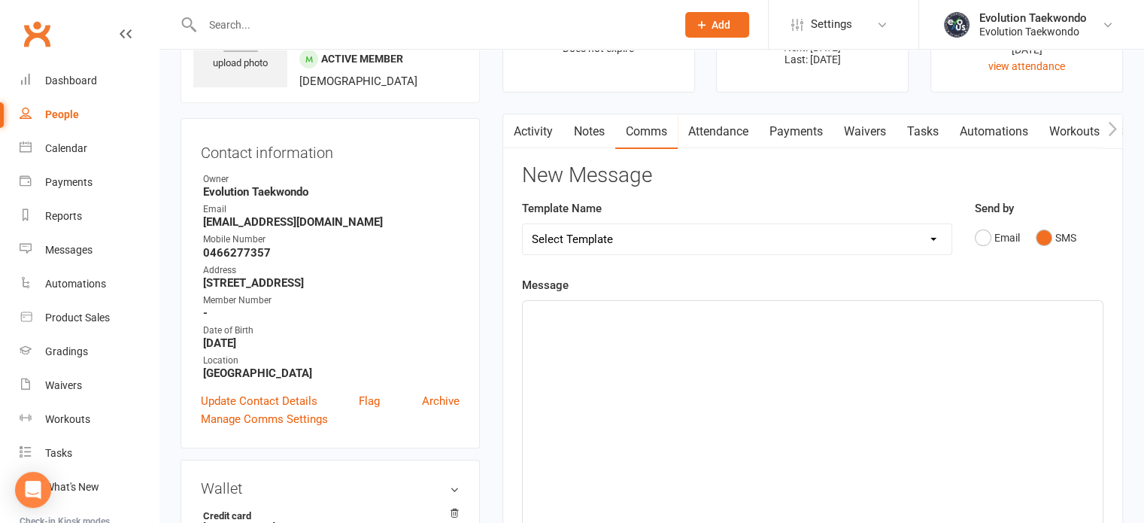
scroll to position [90, 0]
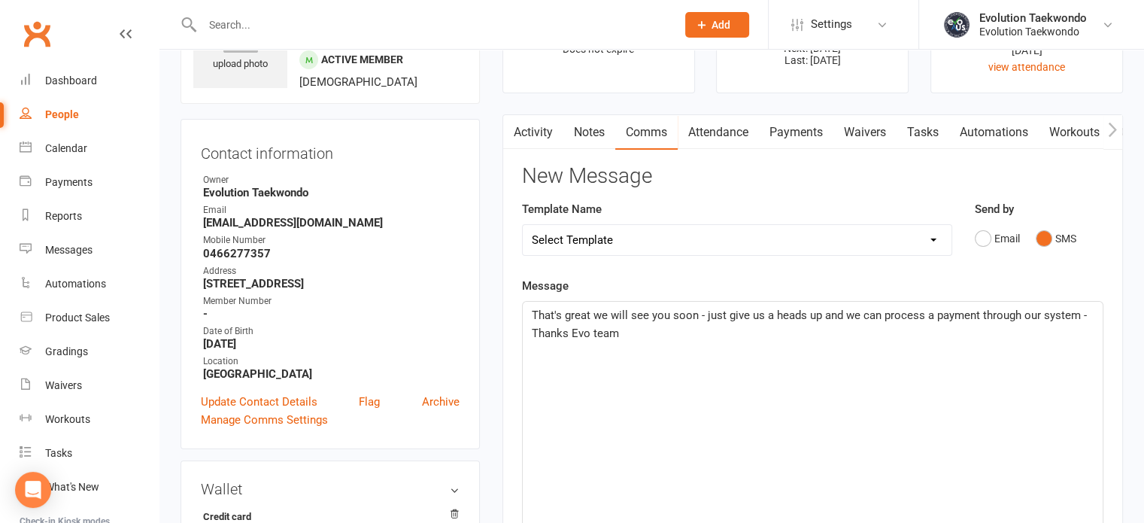
click at [695, 312] on span "That's great we will see you soon - just give us a heads up and we can process …" at bounding box center [811, 324] width 558 height 32
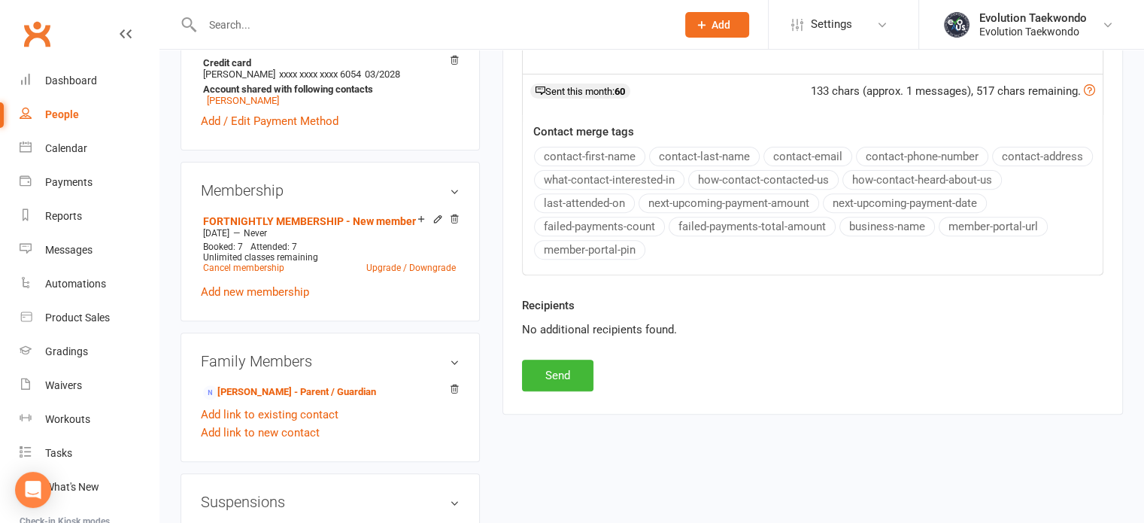
scroll to position [564, 0]
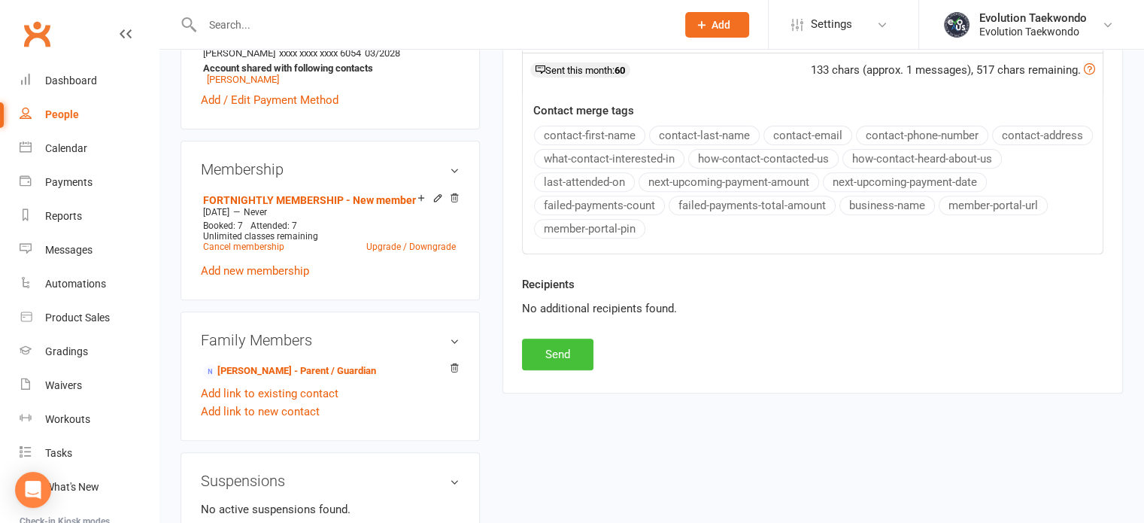
click at [566, 351] on button "Send" at bounding box center [557, 355] width 71 height 32
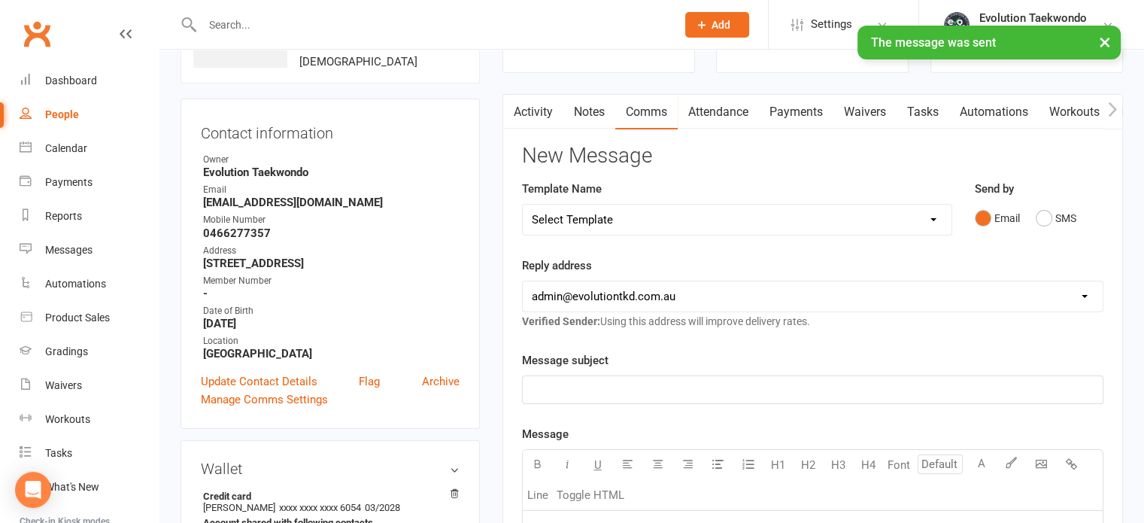
scroll to position [0, 0]
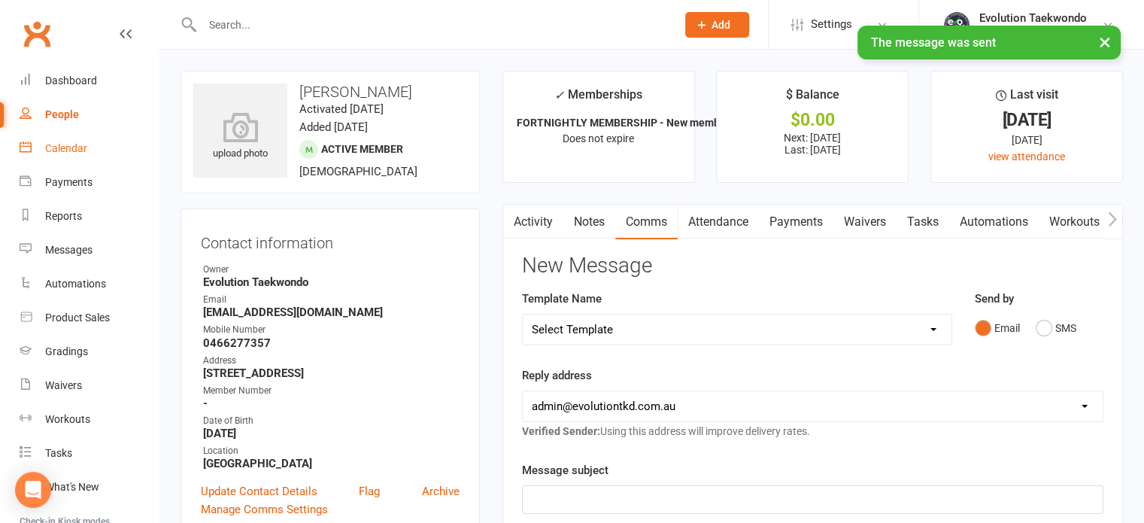
click at [59, 147] on div "Calendar" at bounding box center [66, 148] width 42 height 12
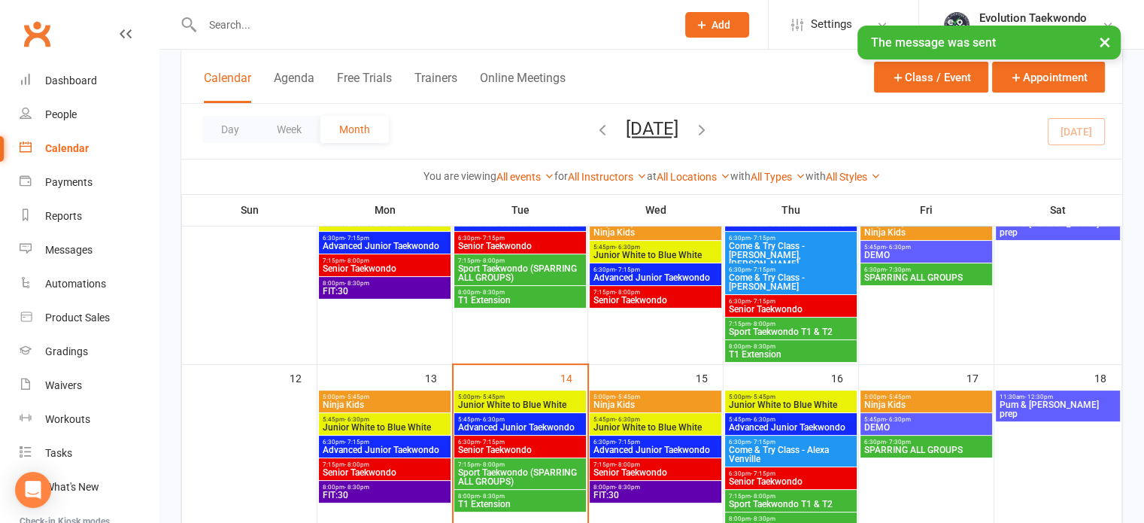
scroll to position [301, 0]
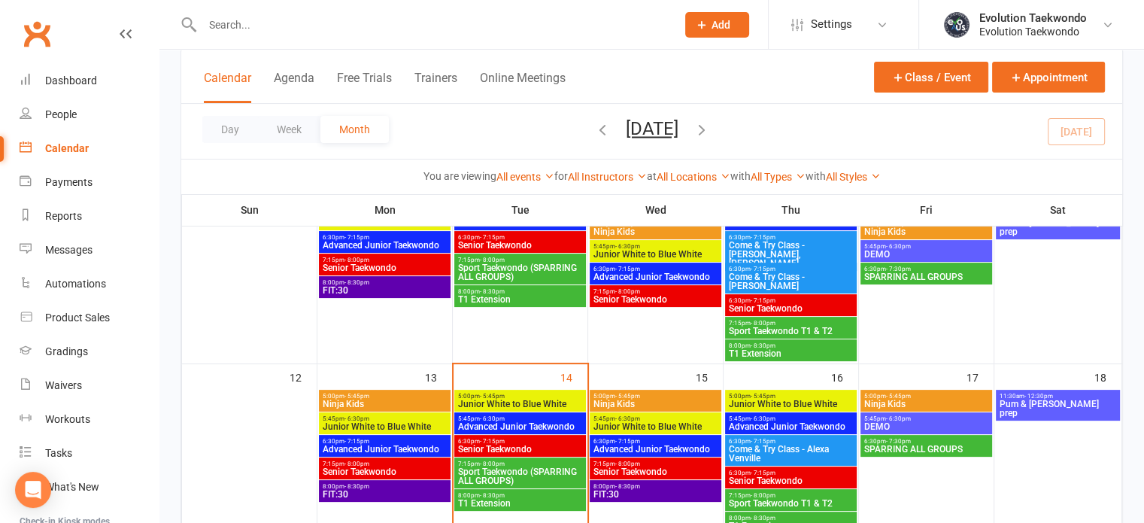
click at [664, 399] on span "Ninja Kids" at bounding box center [656, 403] width 126 height 9
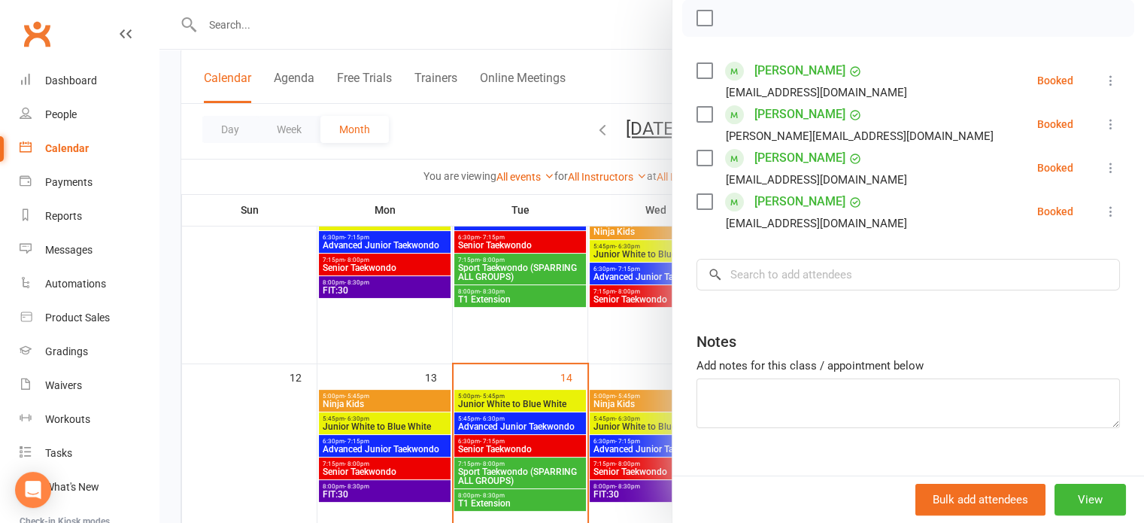
scroll to position [224, 0]
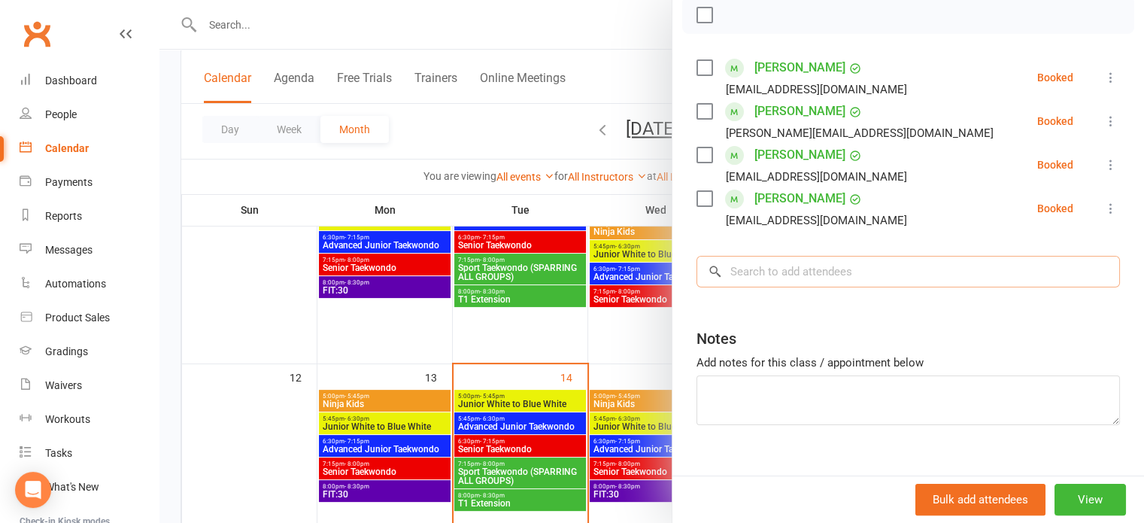
click at [757, 272] on input "search" at bounding box center [909, 272] width 424 height 32
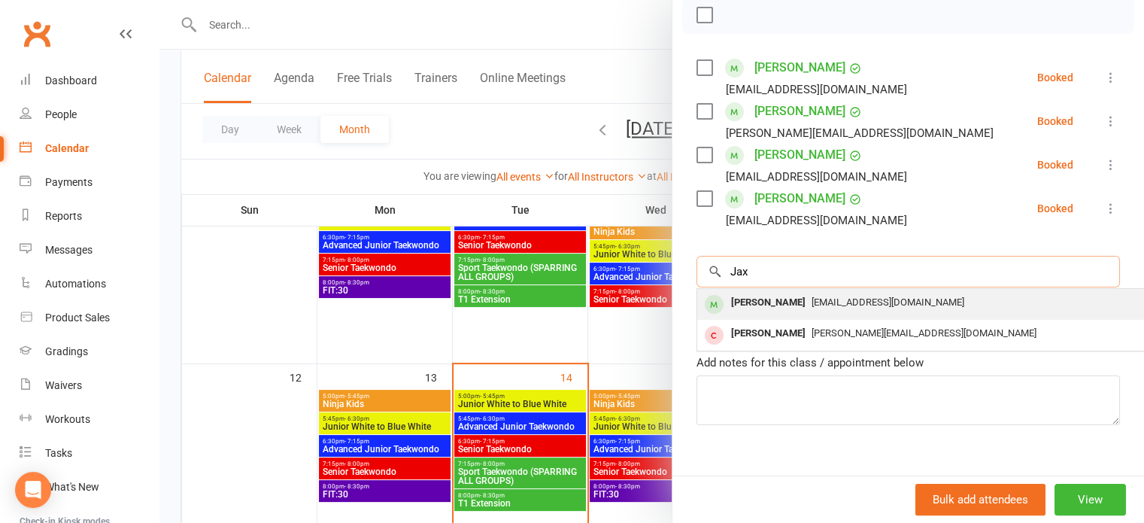
type input "Jax"
click at [753, 310] on div "[PERSON_NAME]" at bounding box center [768, 303] width 87 height 22
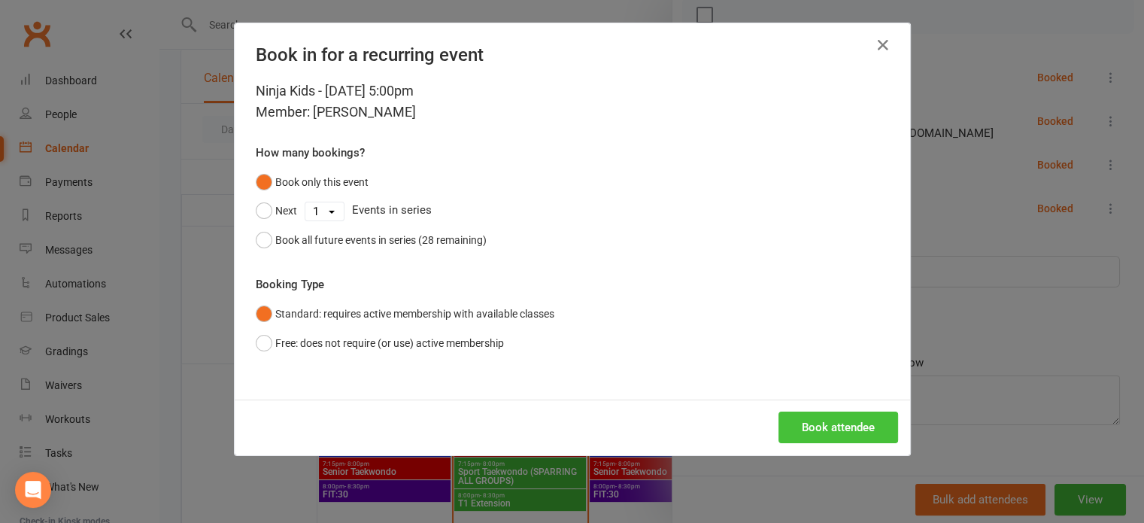
click at [852, 420] on button "Book attendee" at bounding box center [839, 428] width 120 height 32
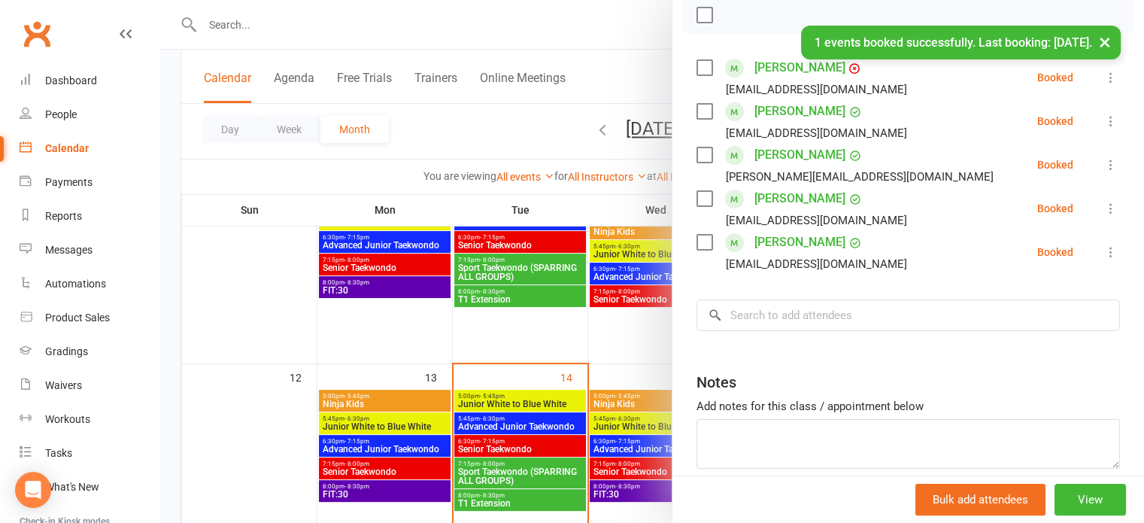
click at [610, 351] on div at bounding box center [651, 261] width 985 height 523
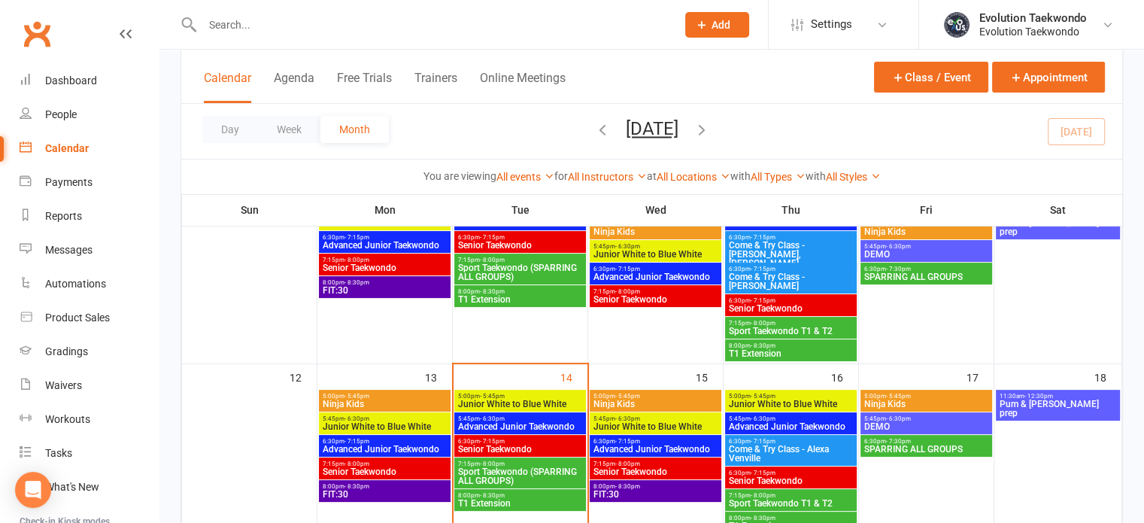
click at [895, 399] on span "Ninja Kids" at bounding box center [927, 403] width 126 height 9
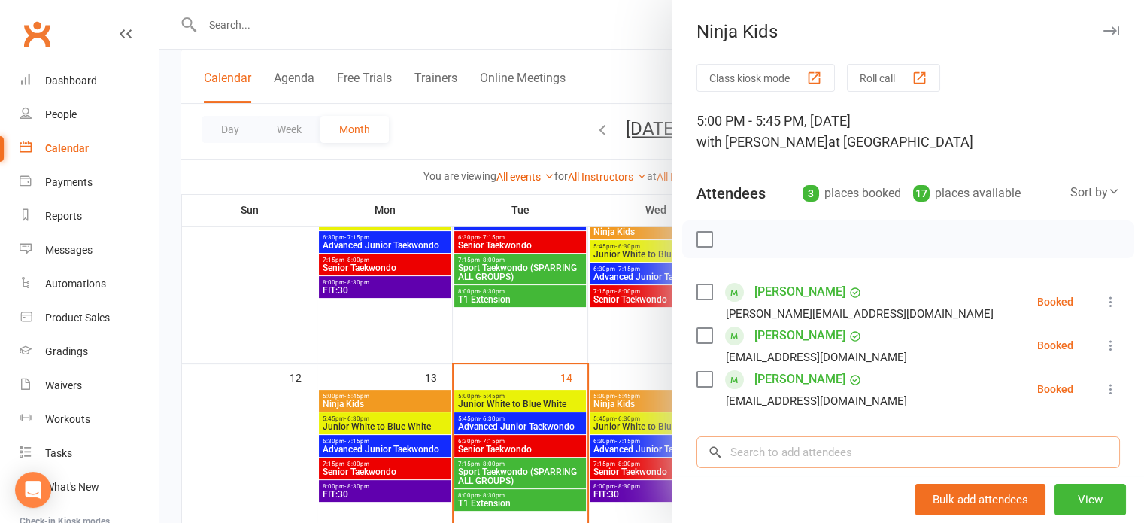
click at [834, 463] on input "search" at bounding box center [909, 452] width 424 height 32
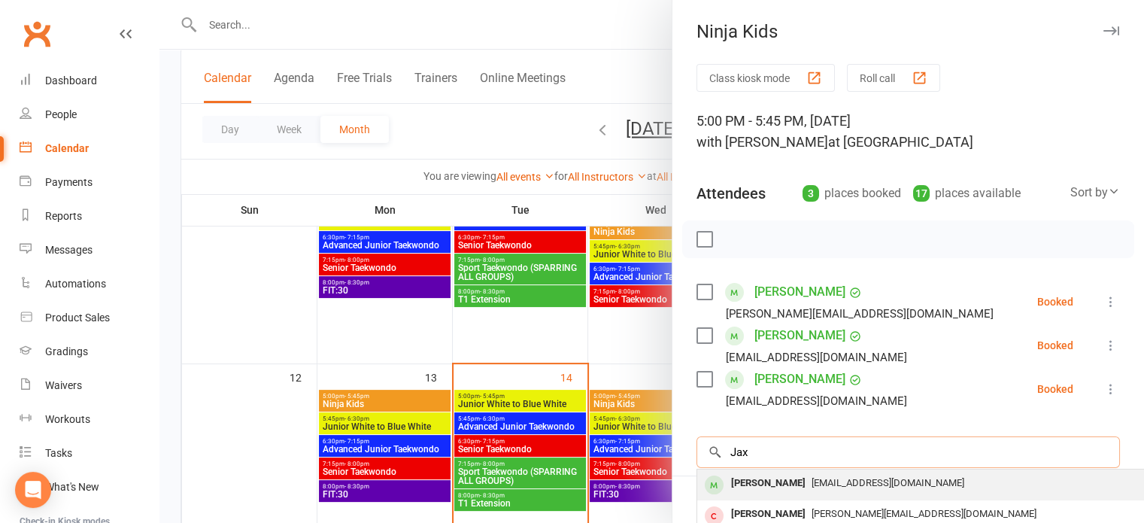
type input "Jax"
click at [834, 481] on span "[EMAIL_ADDRESS][DOMAIN_NAME]" at bounding box center [888, 482] width 153 height 11
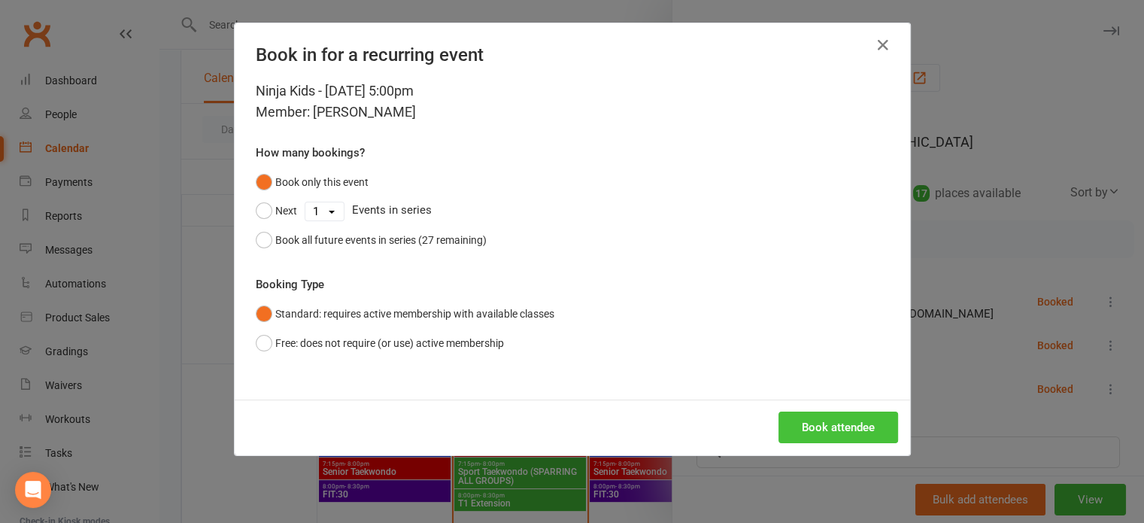
click at [834, 427] on button "Book attendee" at bounding box center [839, 428] width 120 height 32
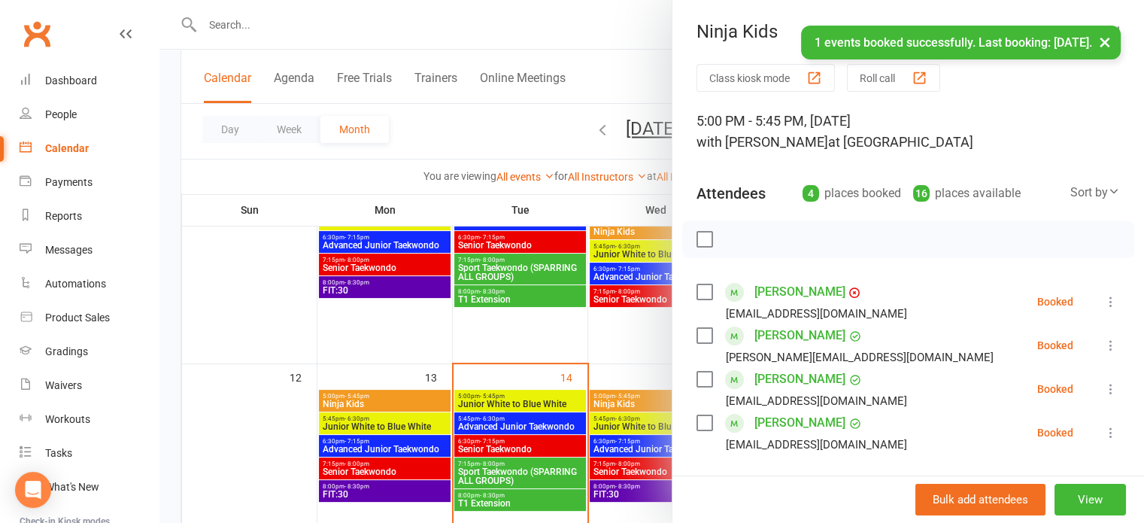
click at [1104, 43] on button "×" at bounding box center [1105, 42] width 27 height 32
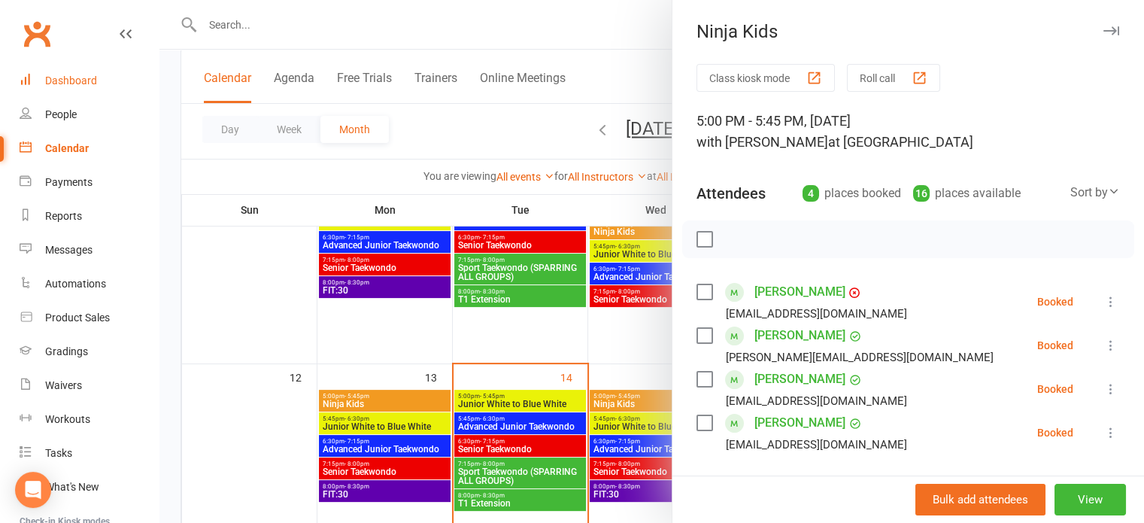
click at [81, 80] on div "Dashboard" at bounding box center [71, 80] width 52 height 12
